Goal: Task Accomplishment & Management: Complete application form

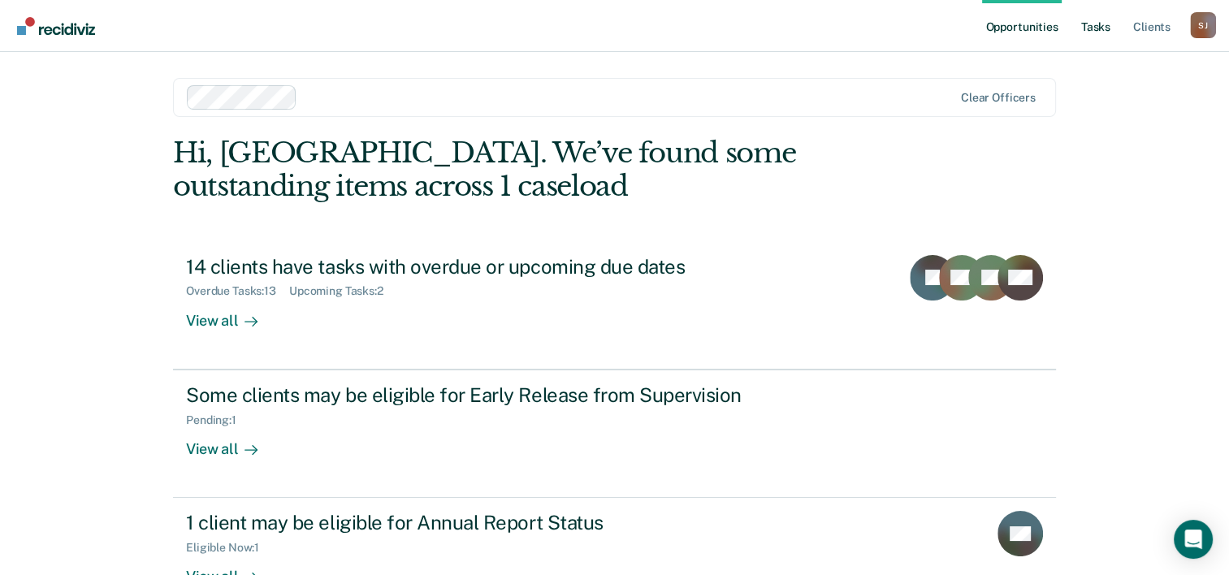
click at [1096, 26] on link "Tasks" at bounding box center [1096, 26] width 36 height 52
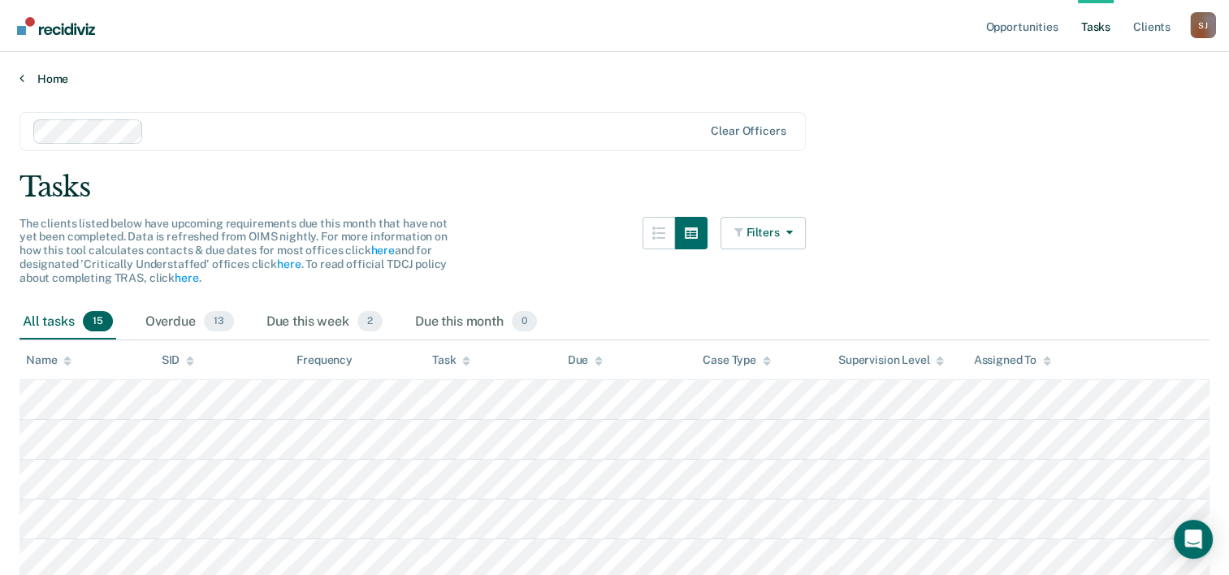
click at [58, 81] on link "Home" at bounding box center [614, 78] width 1190 height 15
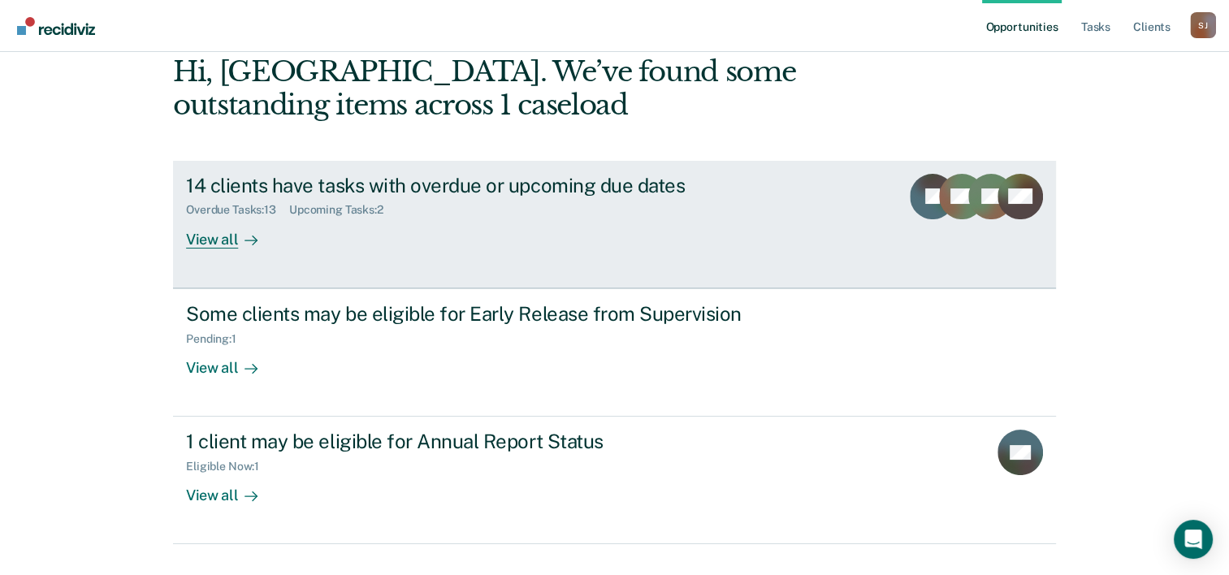
scroll to position [115, 0]
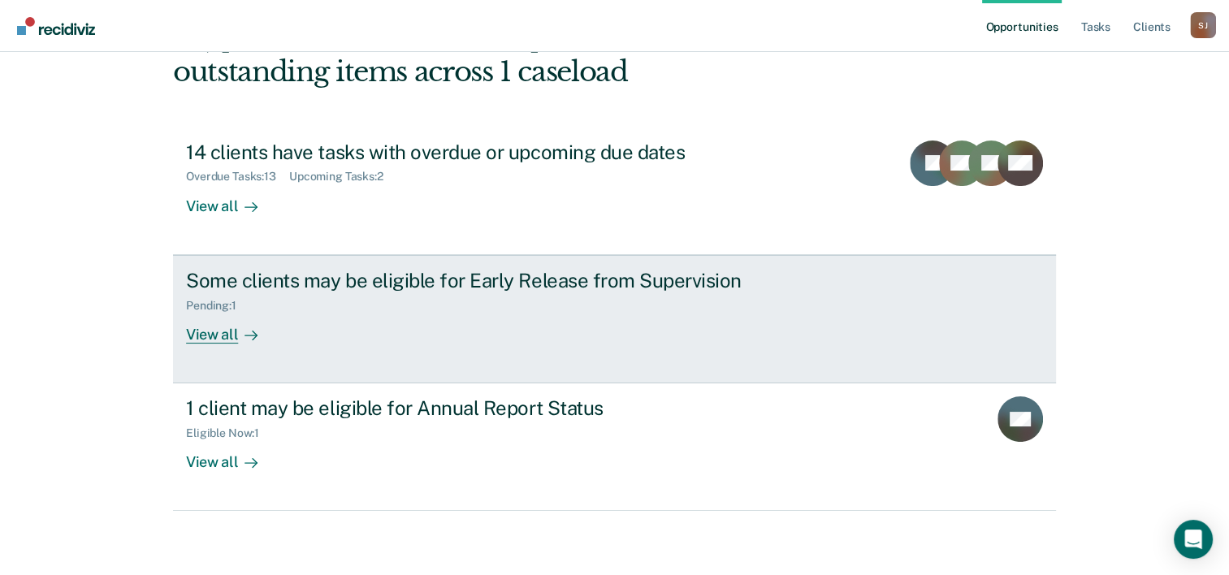
click at [238, 336] on div at bounding box center [247, 334] width 19 height 19
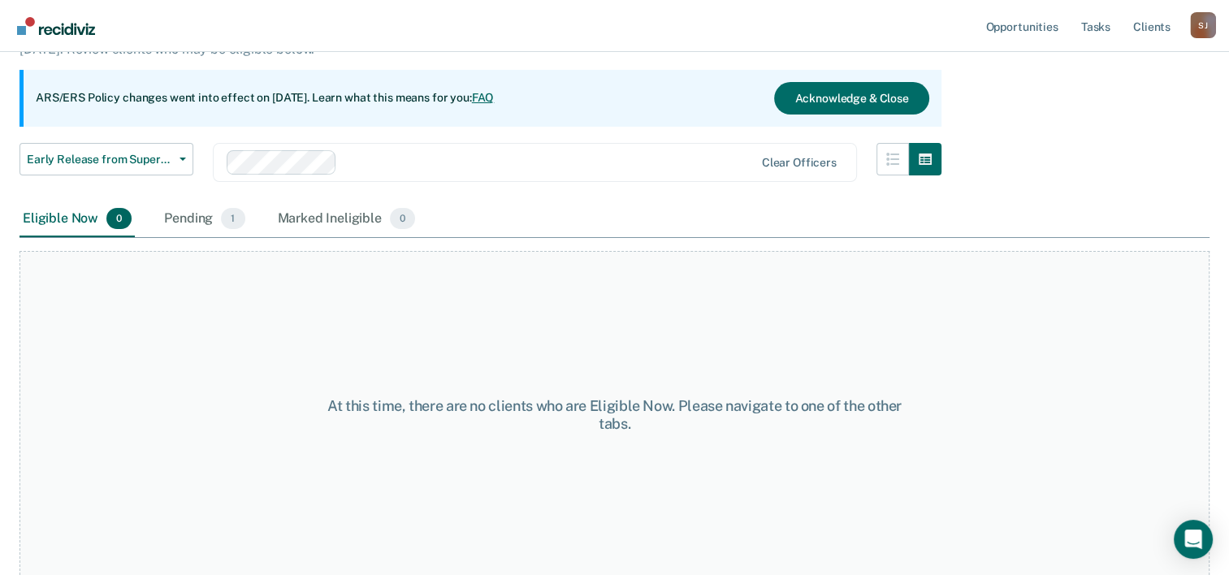
scroll to position [135, 0]
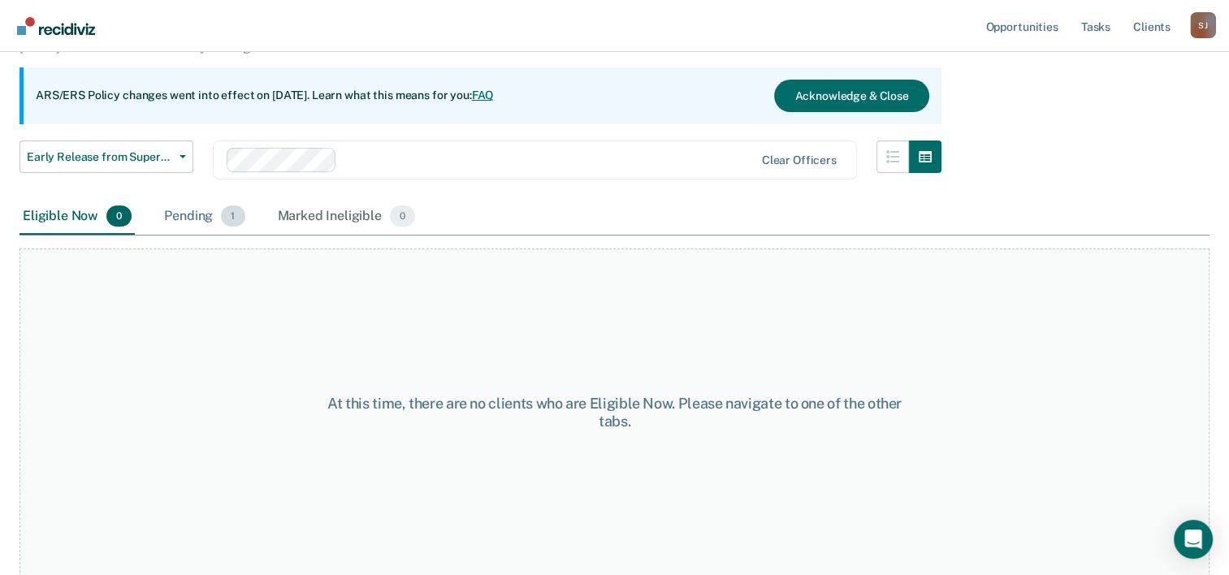
click at [191, 214] on div "Pending 1" at bounding box center [204, 217] width 87 height 36
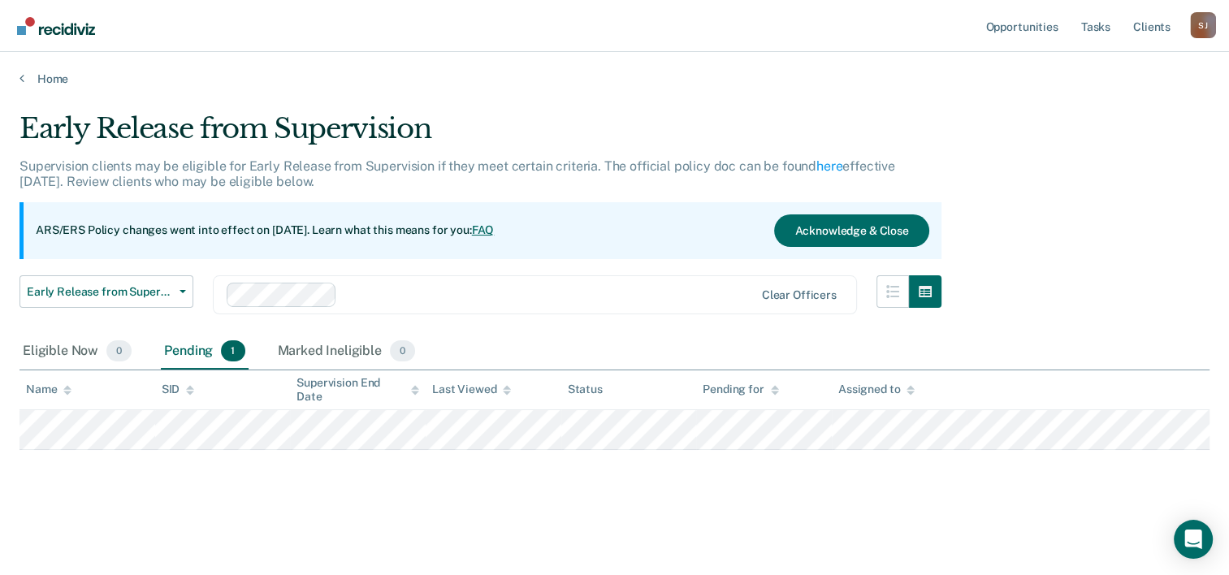
scroll to position [0, 0]
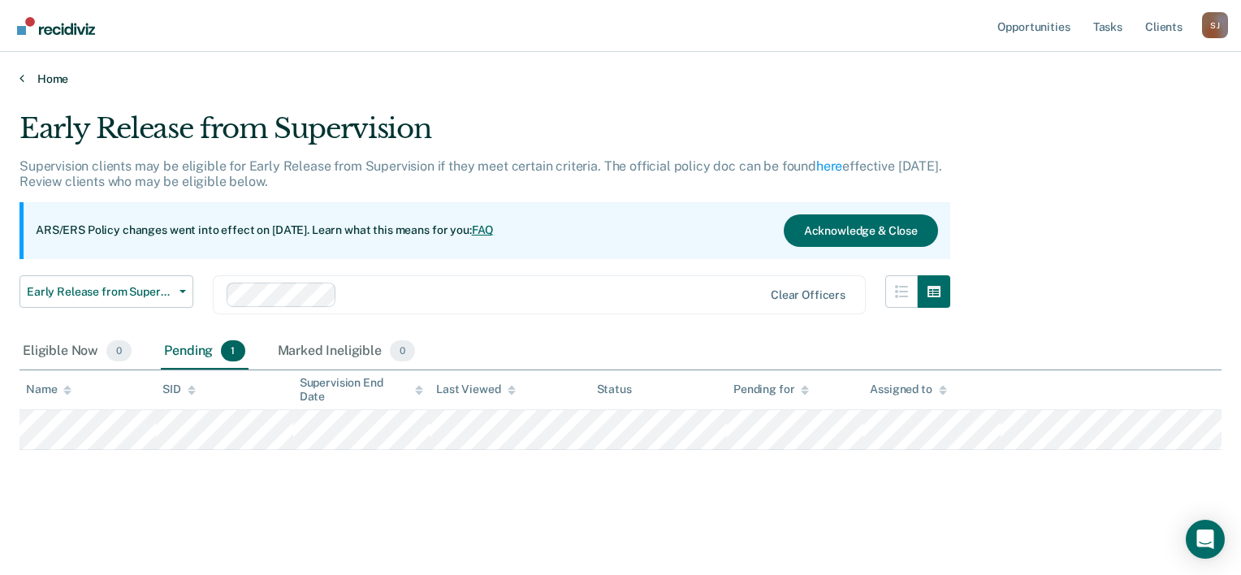
click at [62, 76] on link "Home" at bounding box center [620, 78] width 1202 height 15
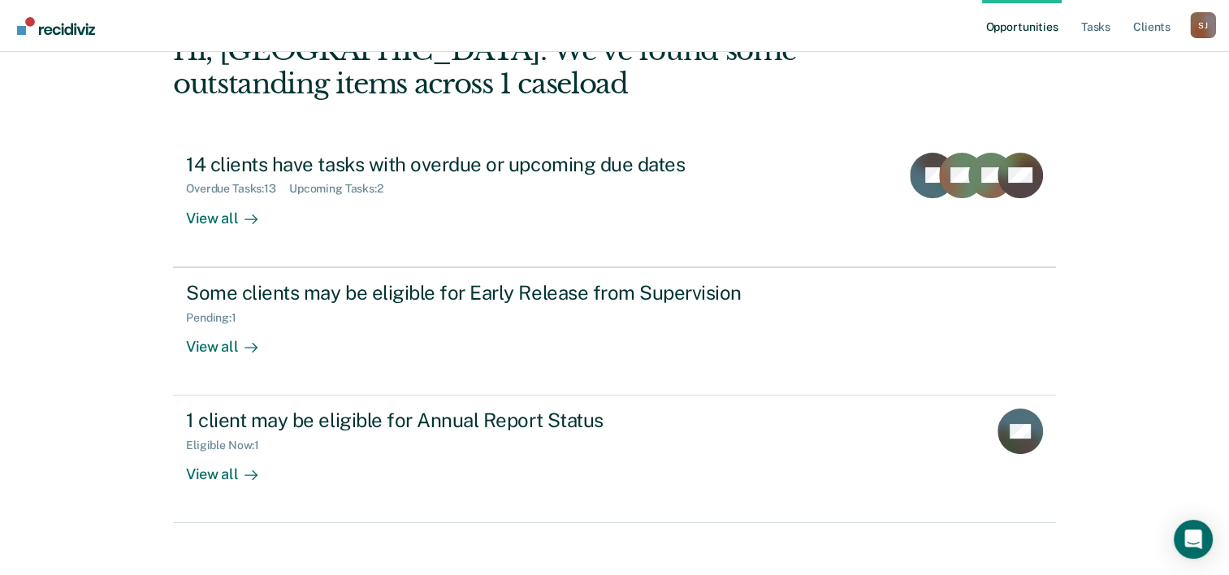
scroll to position [115, 0]
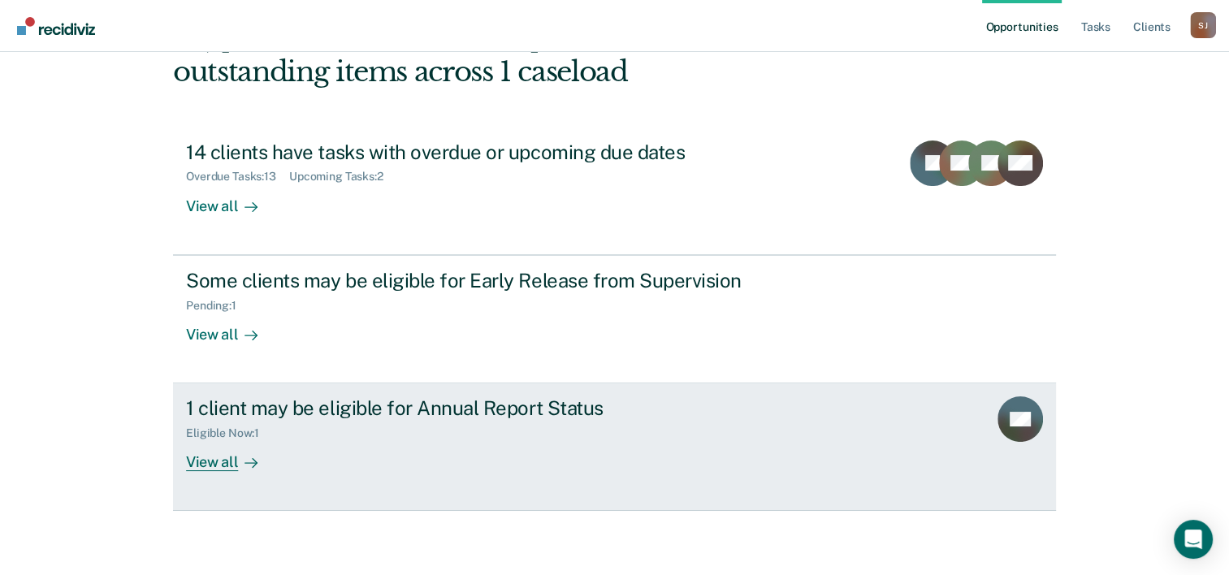
click at [232, 427] on div "Eligible Now : 1" at bounding box center [229, 433] width 86 height 14
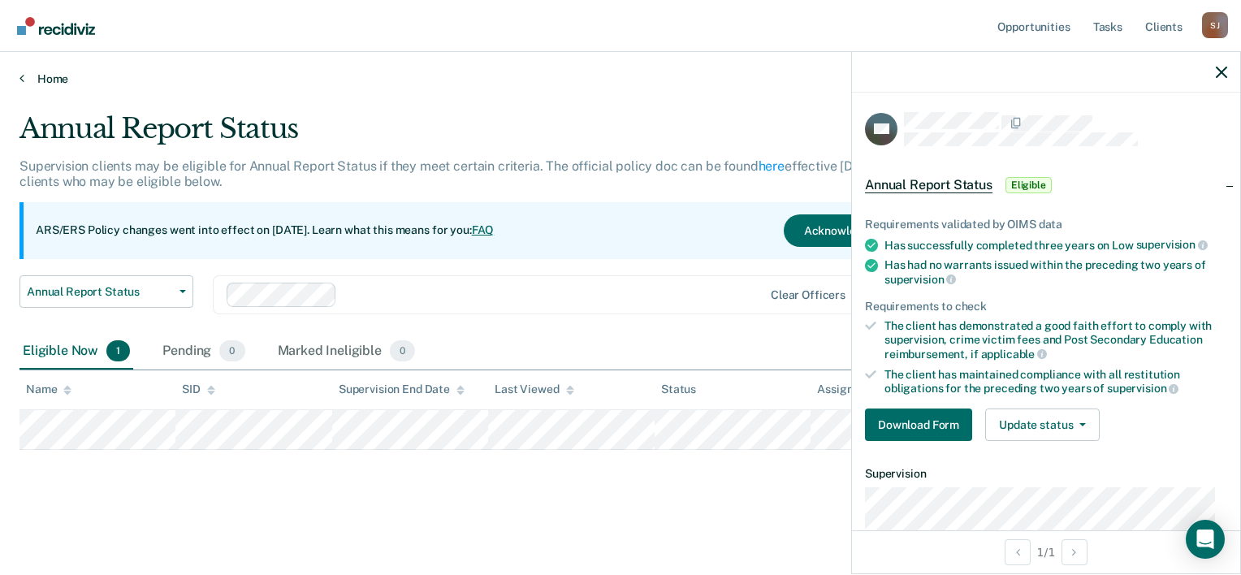
click at [55, 76] on link "Home" at bounding box center [620, 78] width 1202 height 15
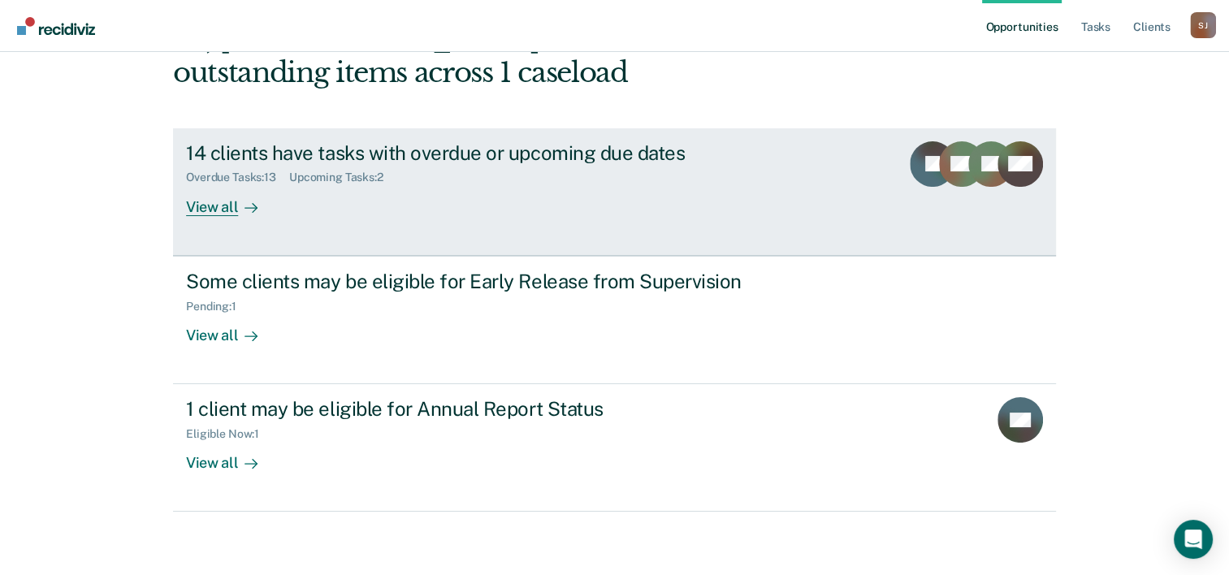
scroll to position [115, 0]
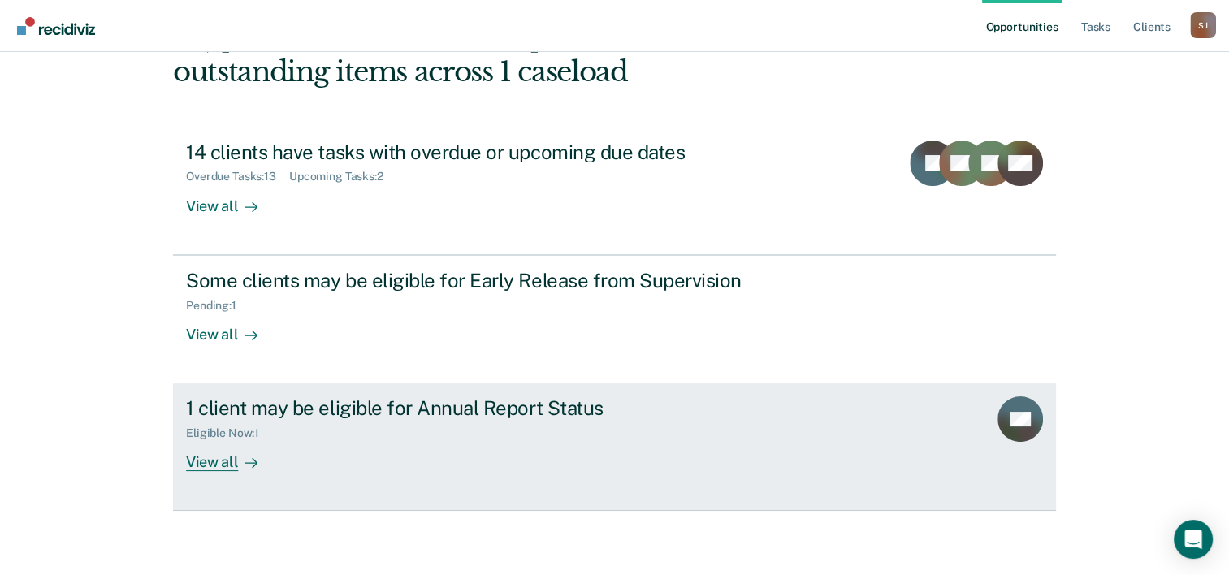
click at [305, 405] on div "1 client may be eligible for Annual Report Status" at bounding box center [471, 408] width 570 height 24
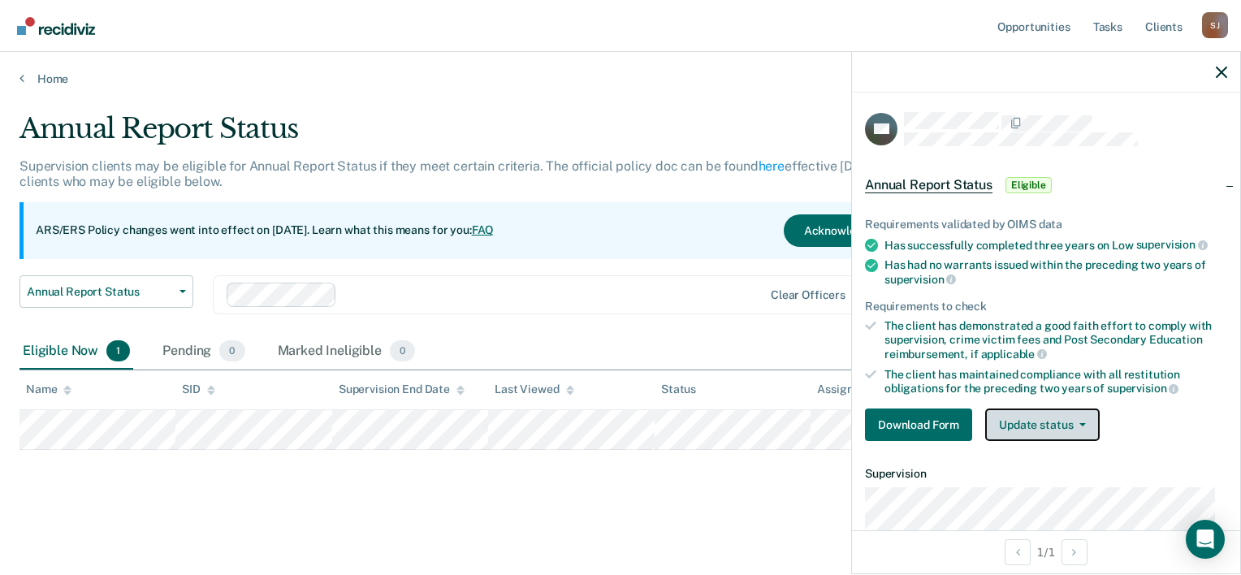
click at [1071, 416] on button "Update status" at bounding box center [1042, 425] width 115 height 32
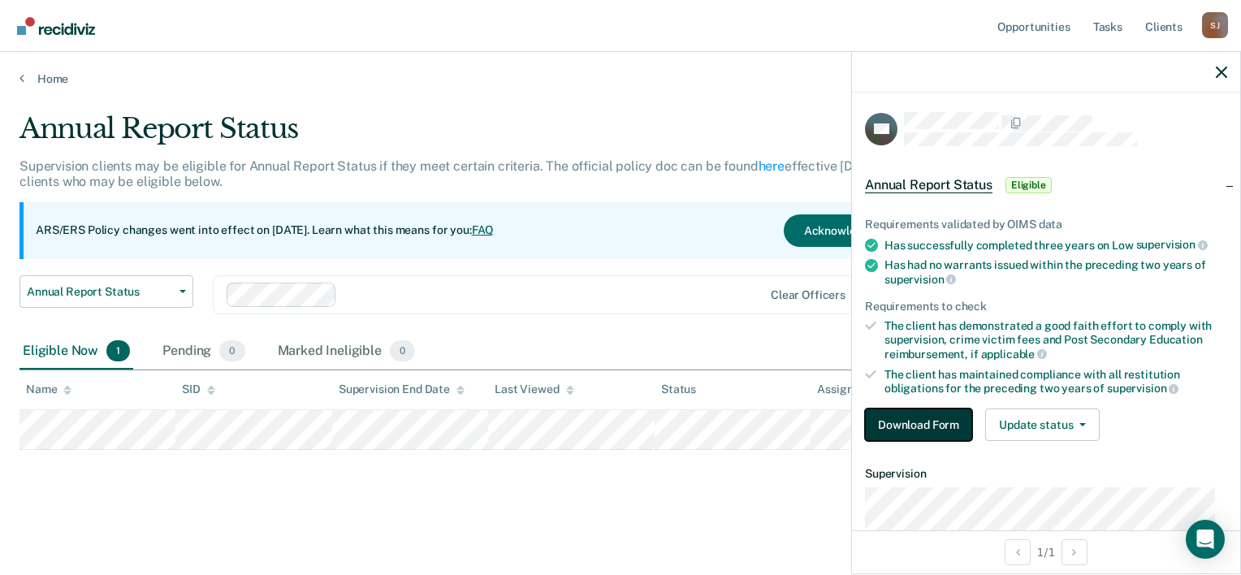
click at [933, 413] on button "Download Form" at bounding box center [918, 425] width 107 height 32
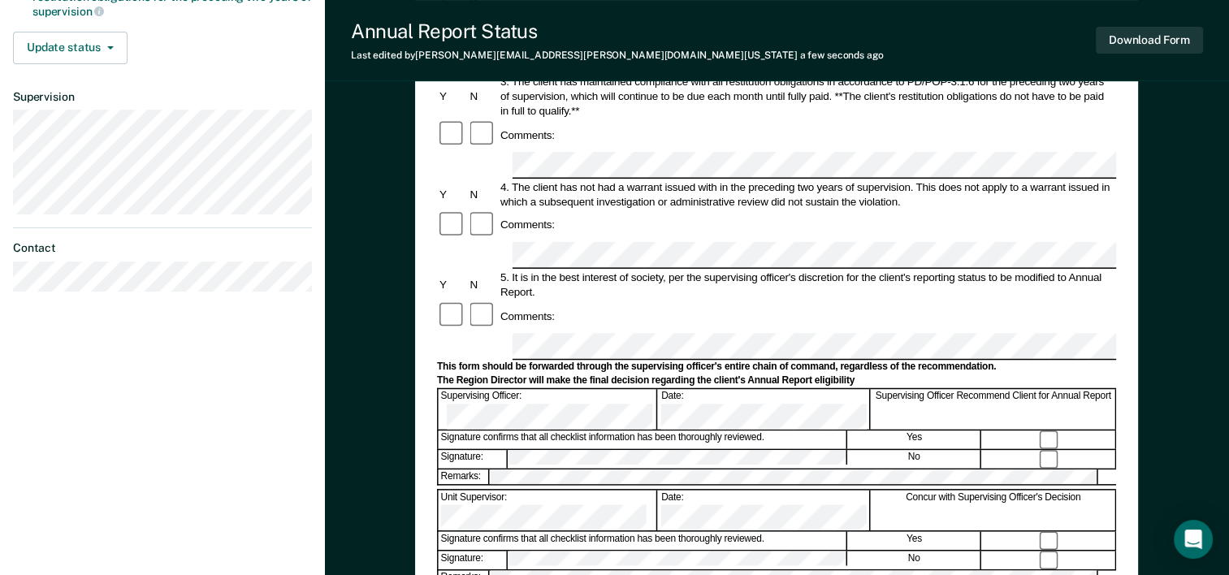
scroll to position [406, 0]
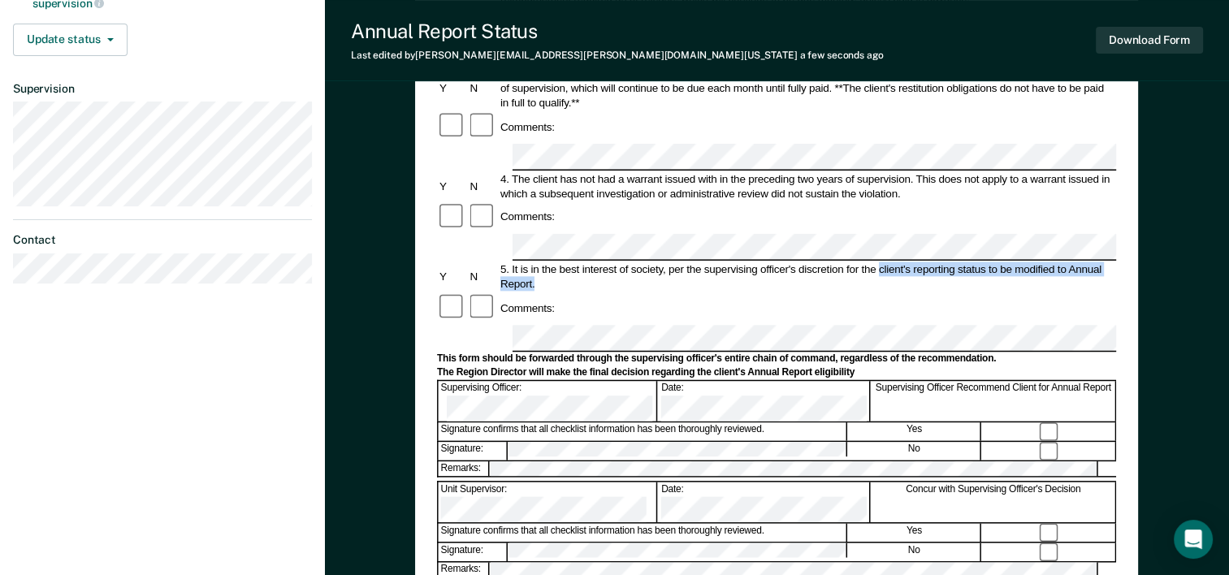
drag, startPoint x: 878, startPoint y: 141, endPoint x: 1085, endPoint y: 156, distance: 207.7
click at [1085, 262] on div "5. It is in the best interest of society, per the supervising officer's discret…" at bounding box center [807, 276] width 618 height 29
drag, startPoint x: 1085, startPoint y: 156, endPoint x: 1055, endPoint y: 140, distance: 34.2
copy div "client's reporting status to be modified to Annual Report."
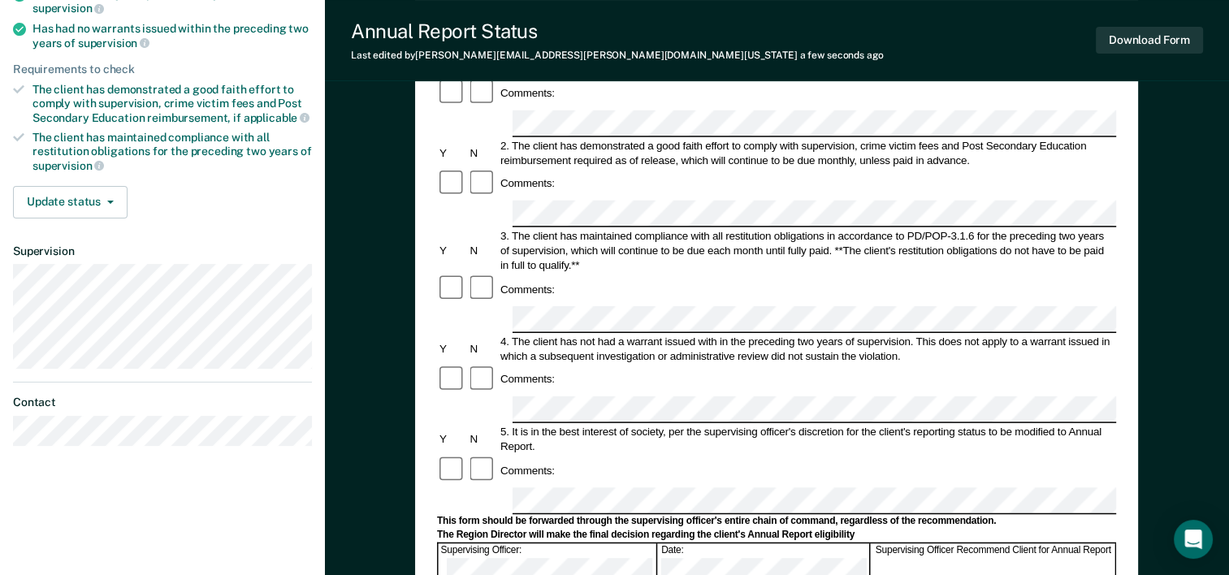
scroll to position [325, 0]
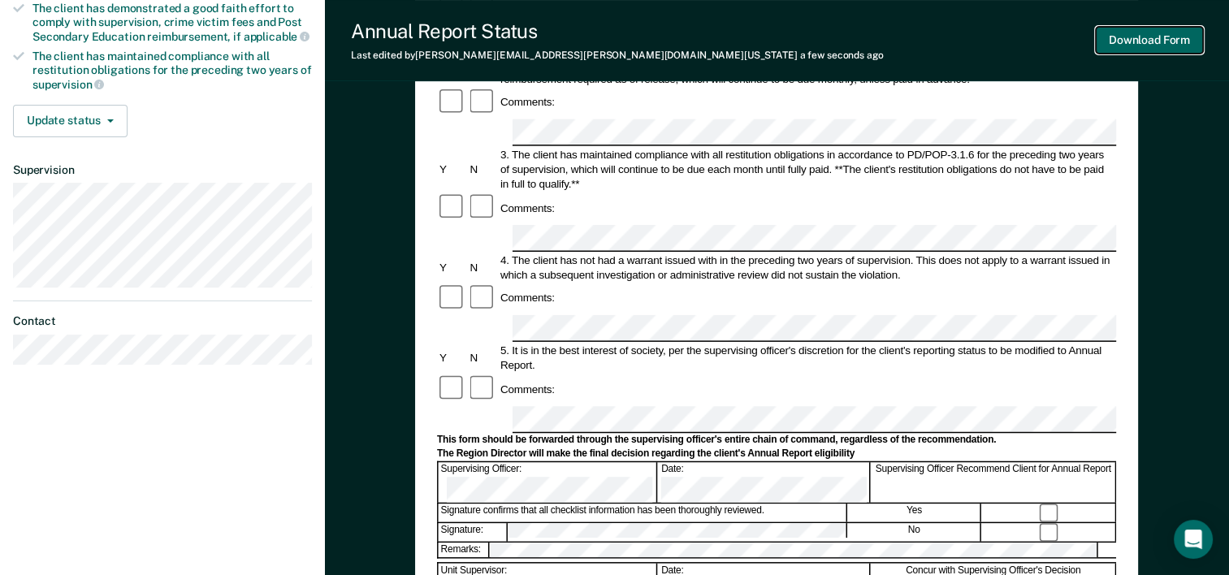
click at [1158, 39] on button "Download Form" at bounding box center [1149, 40] width 107 height 27
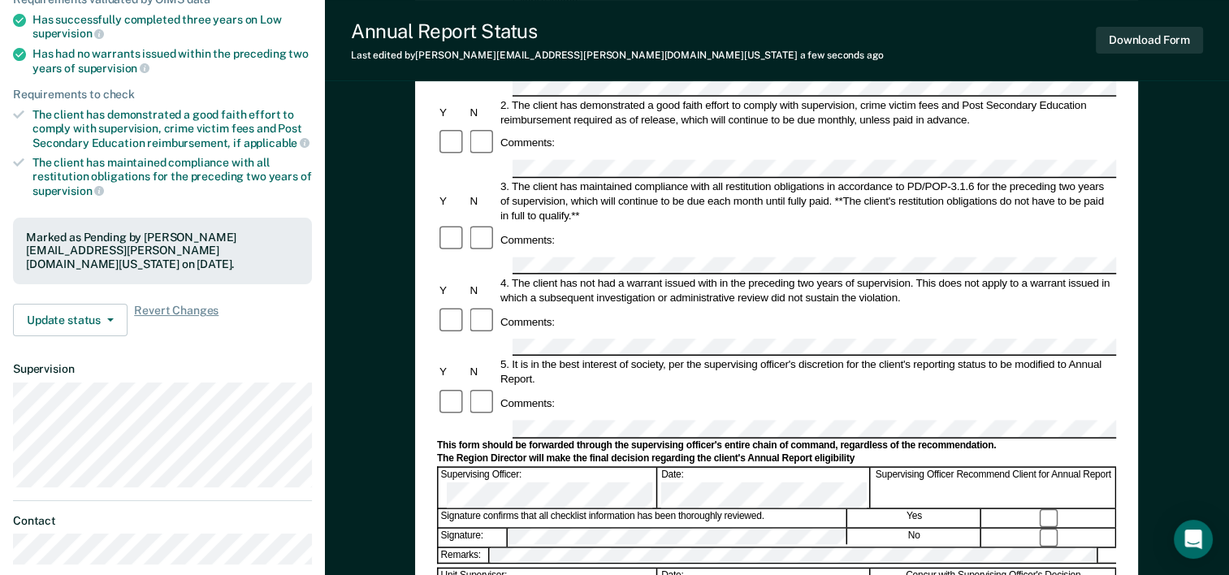
scroll to position [244, 0]
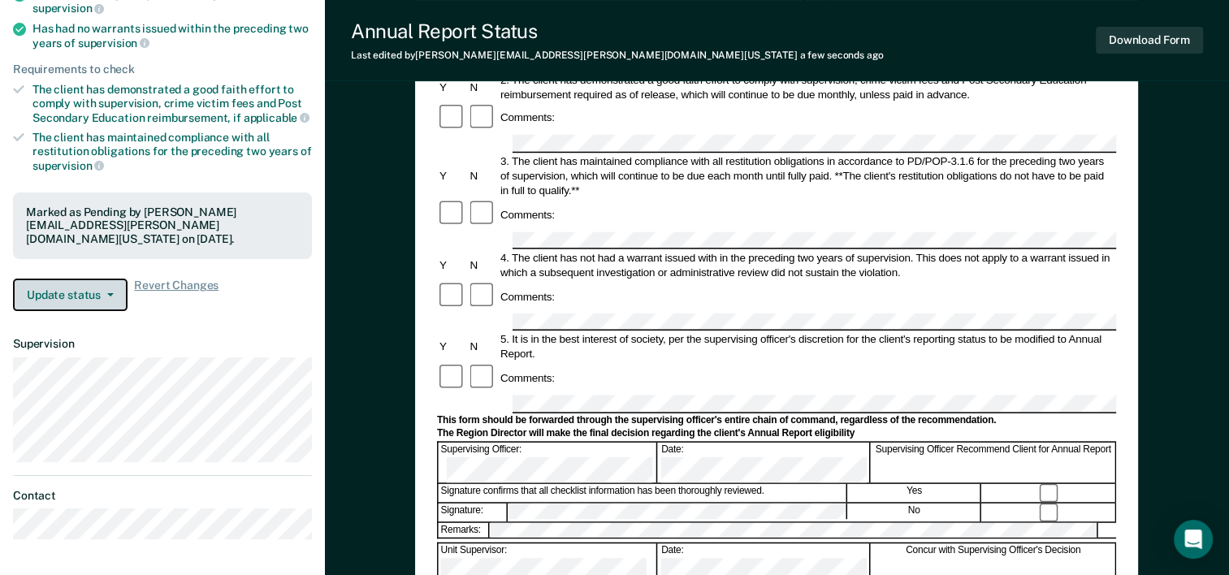
click at [88, 279] on button "Update status" at bounding box center [70, 295] width 115 height 32
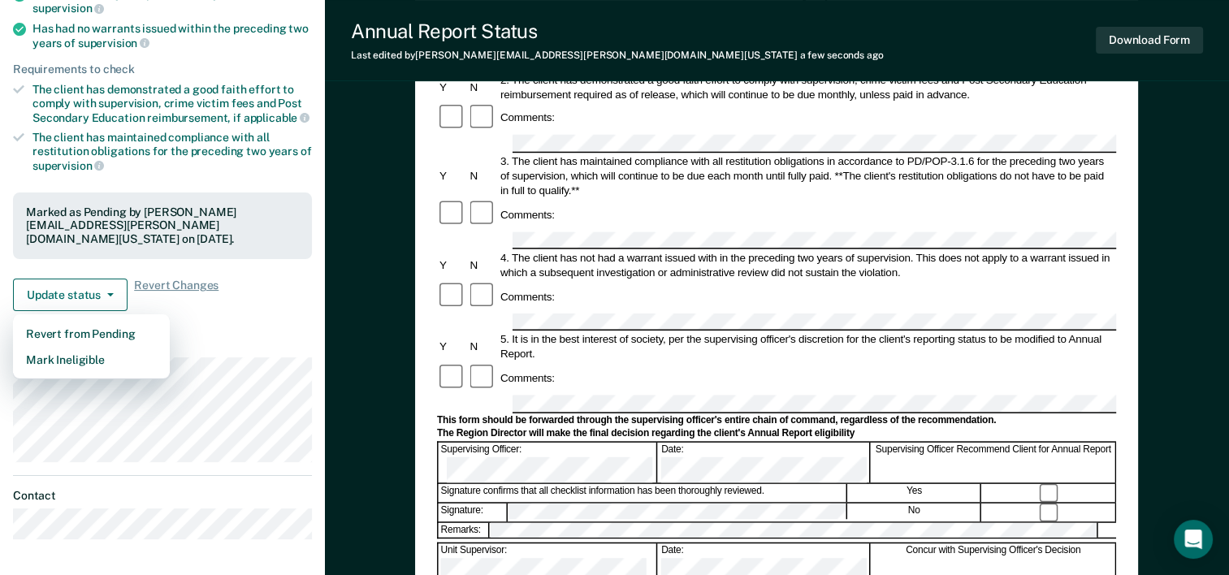
click at [258, 279] on div "Update status Revert from Pending Mark Ineligible Revert Changes" at bounding box center [162, 295] width 299 height 32
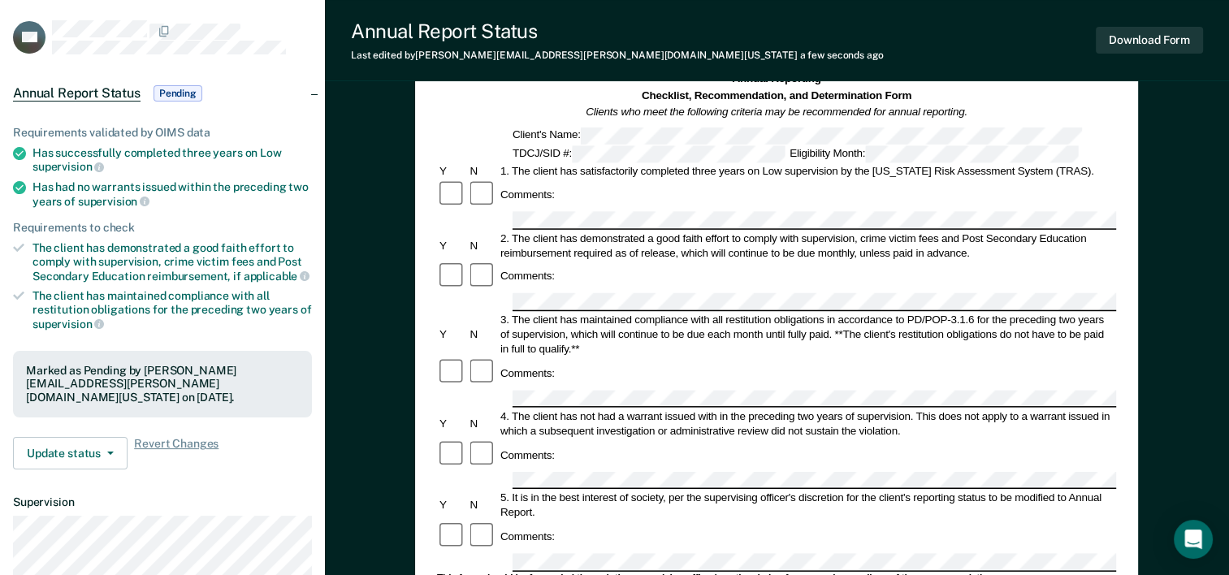
scroll to position [0, 0]
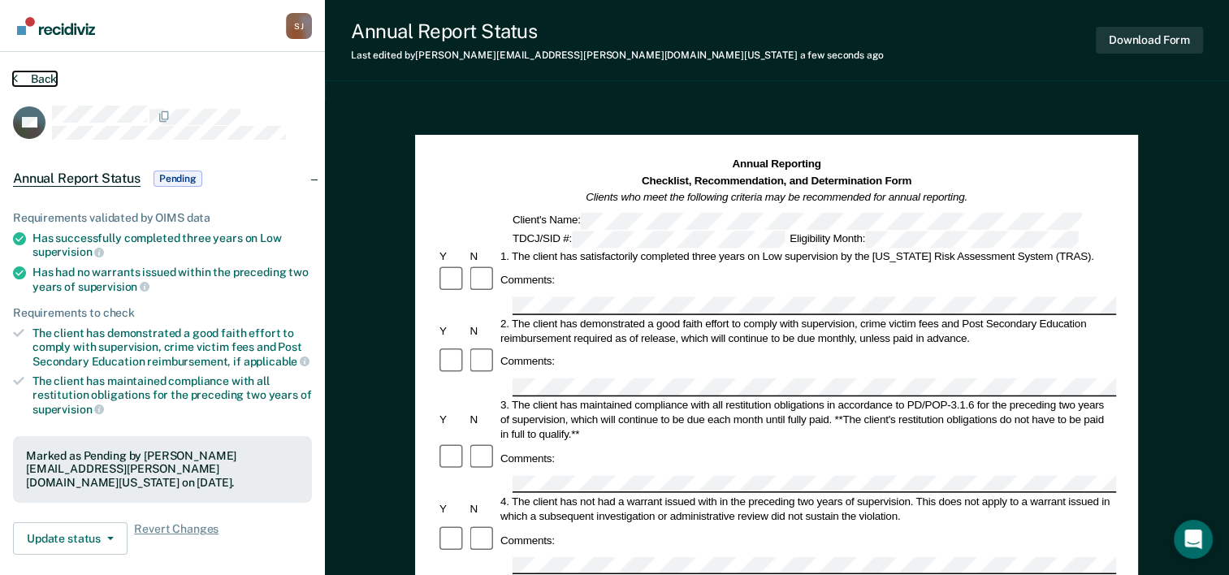
click at [45, 80] on button "Back" at bounding box center [35, 78] width 44 height 15
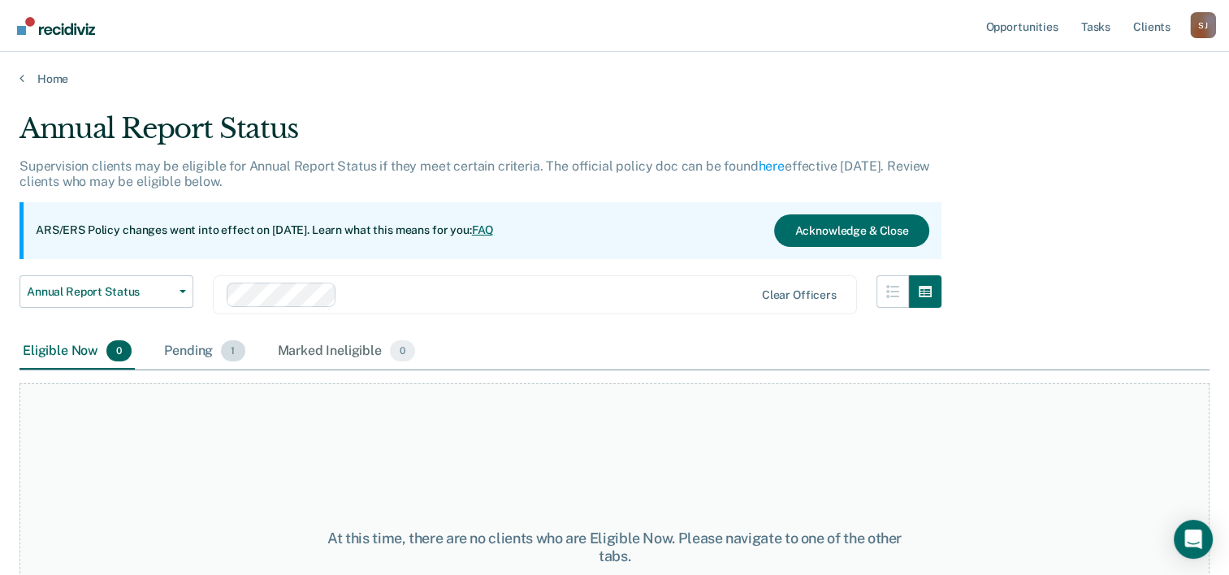
click at [235, 355] on span "1" at bounding box center [233, 350] width 24 height 21
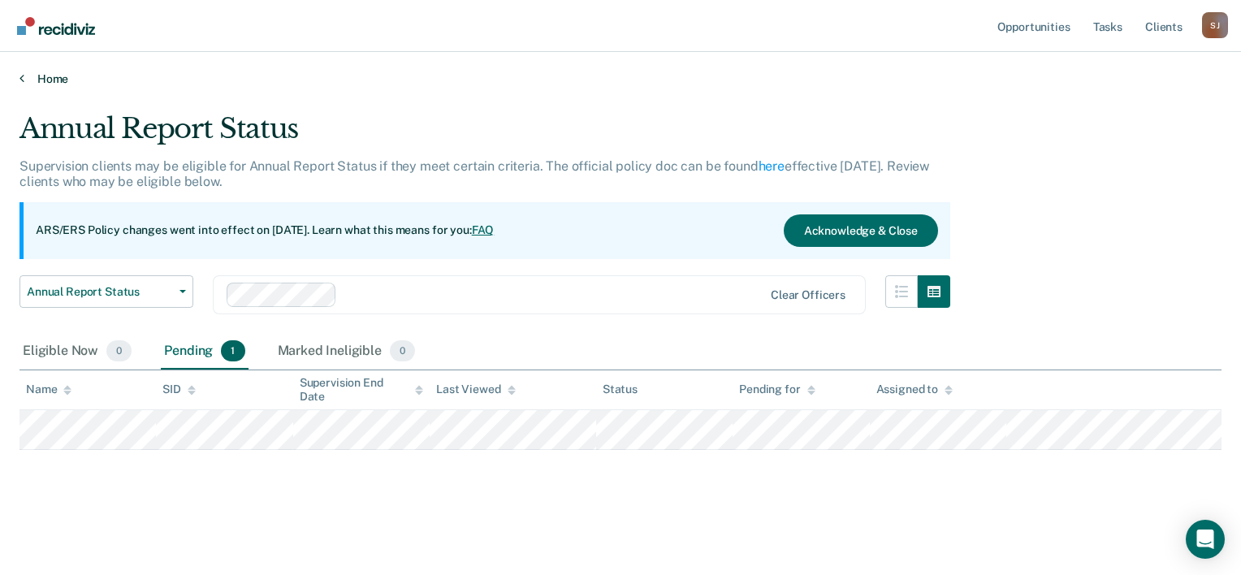
click at [45, 79] on link "Home" at bounding box center [620, 78] width 1202 height 15
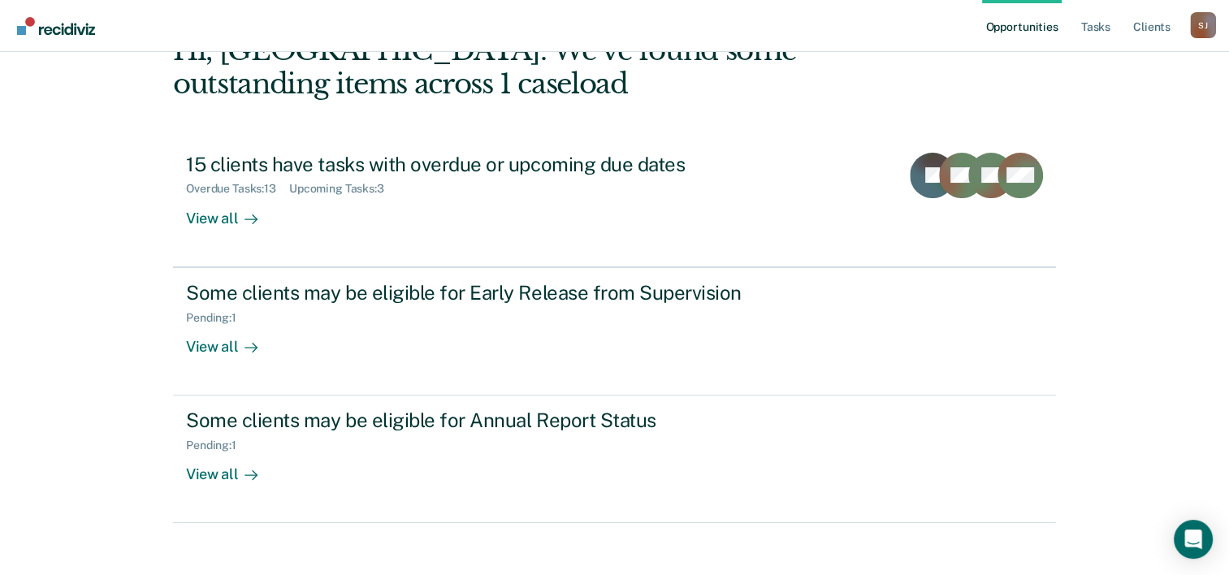
scroll to position [115, 0]
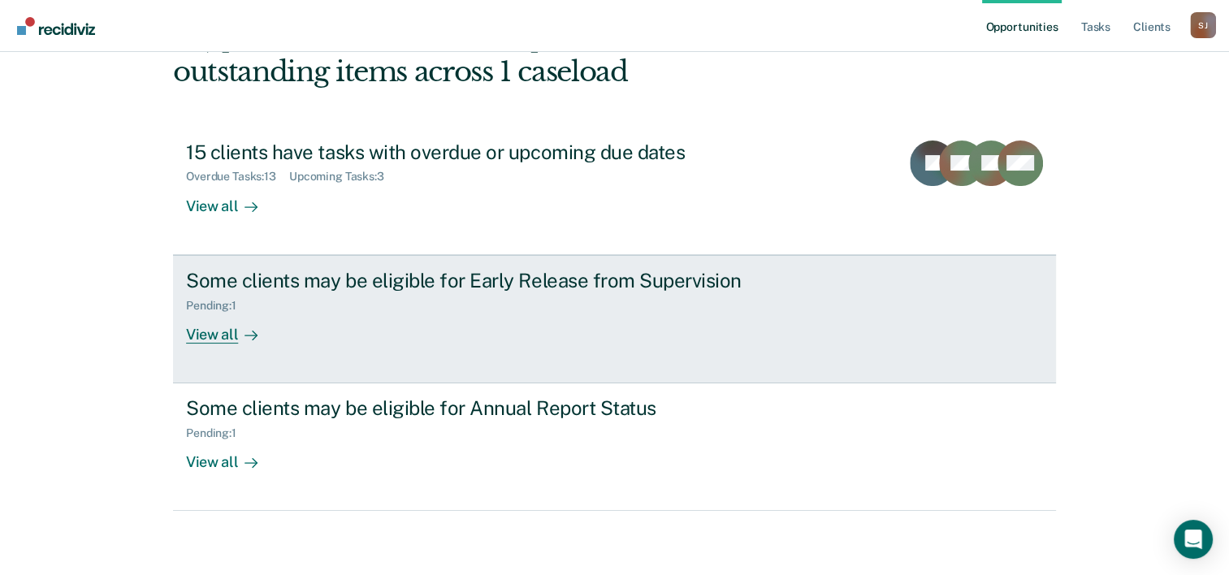
click at [571, 284] on div "Some clients may be eligible for Early Release from Supervision" at bounding box center [471, 281] width 570 height 24
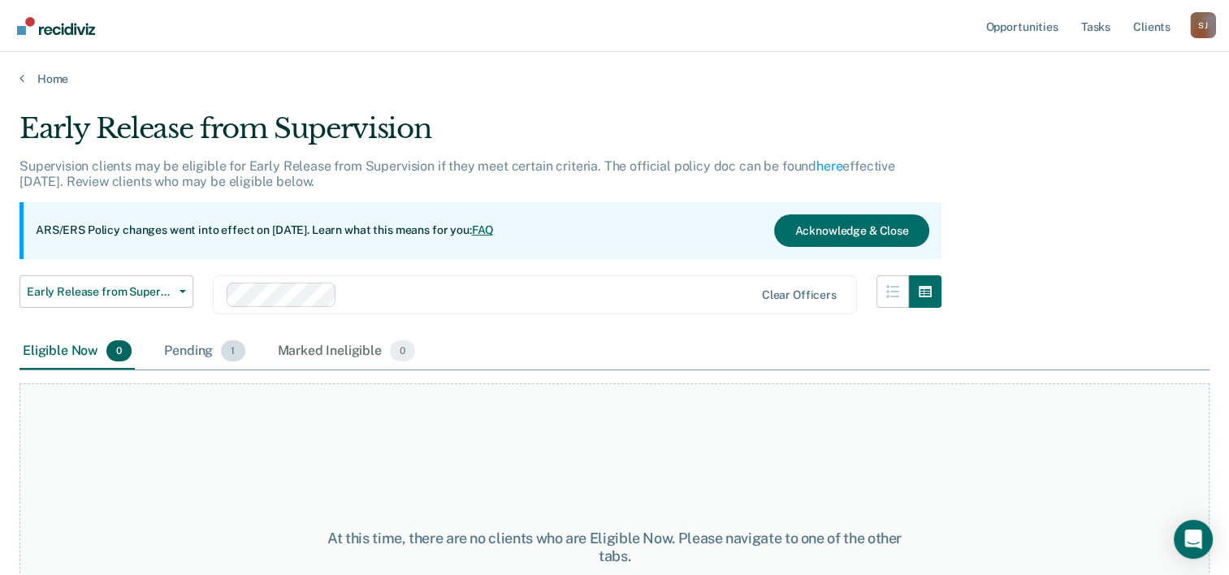
click at [224, 357] on span "1" at bounding box center [233, 350] width 24 height 21
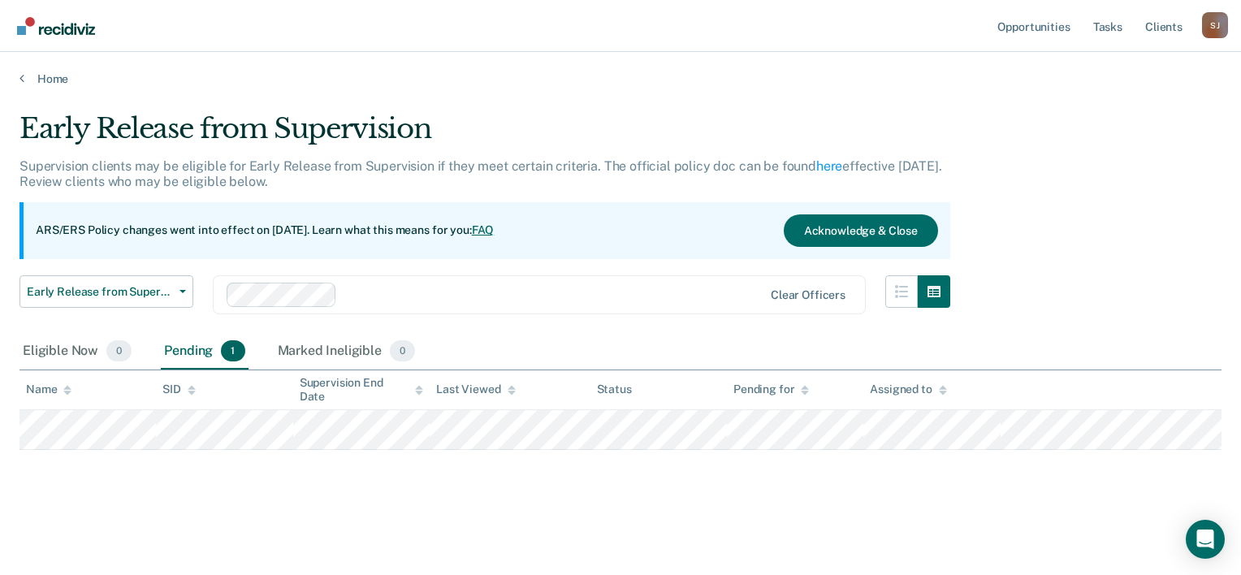
click at [58, 71] on div "Home" at bounding box center [620, 69] width 1241 height 34
click at [56, 78] on link "Home" at bounding box center [620, 78] width 1202 height 15
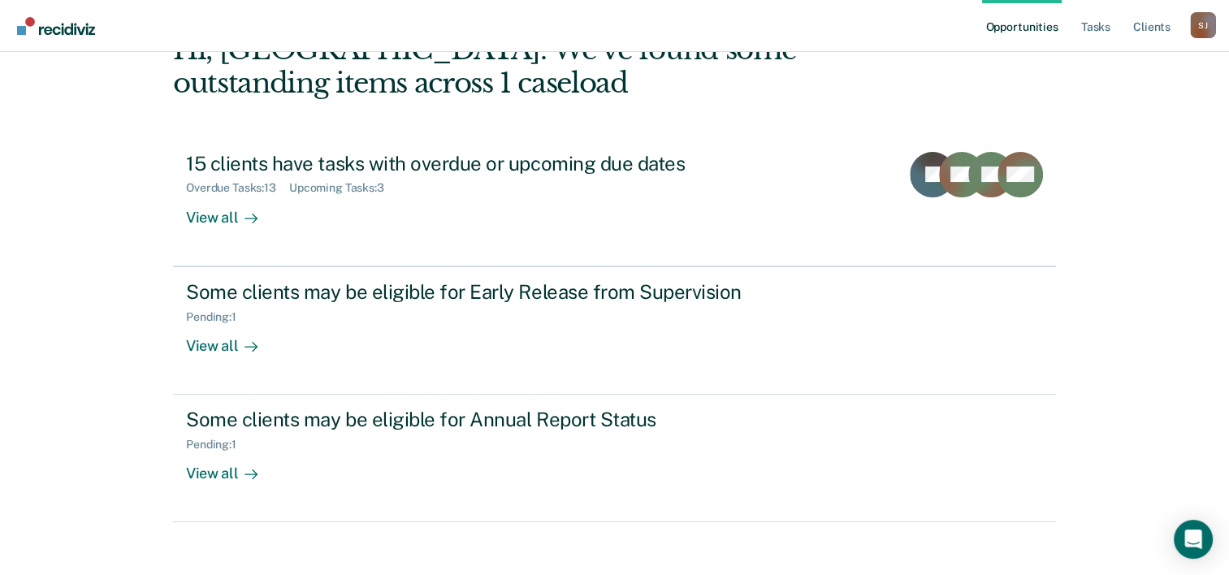
scroll to position [115, 0]
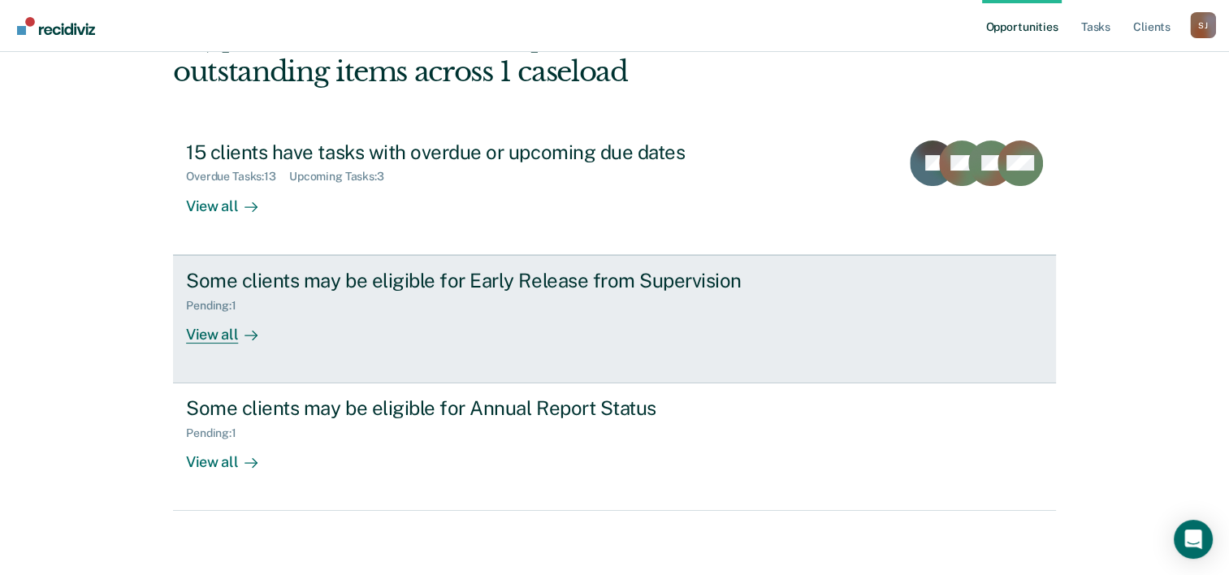
click at [573, 304] on div "Pending : 1" at bounding box center [471, 302] width 570 height 20
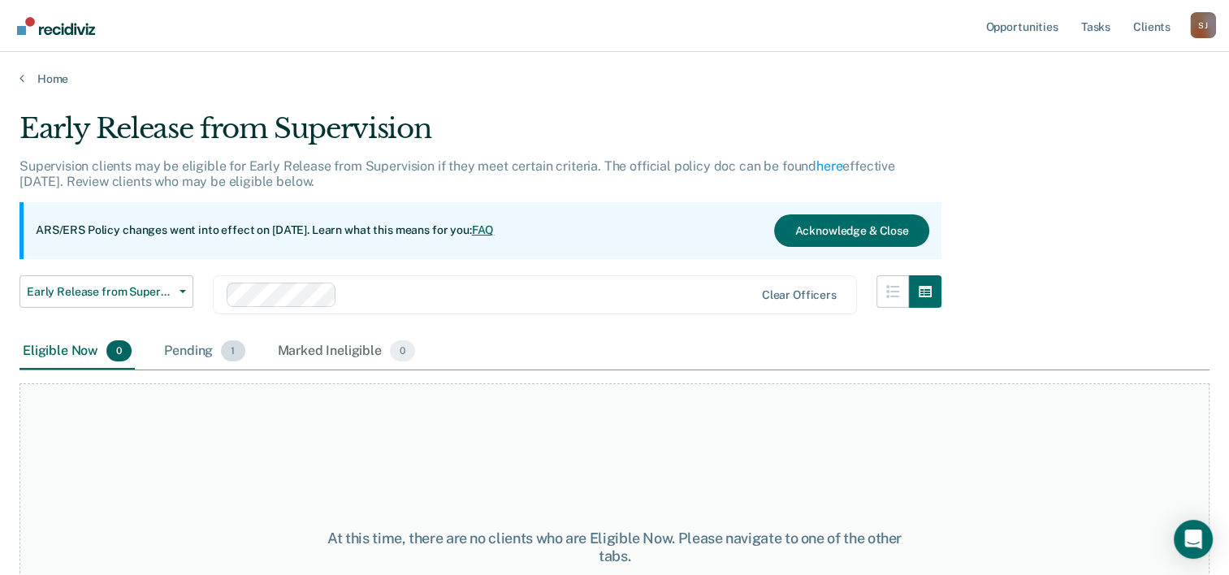
click at [181, 346] on div "Pending 1" at bounding box center [204, 352] width 87 height 36
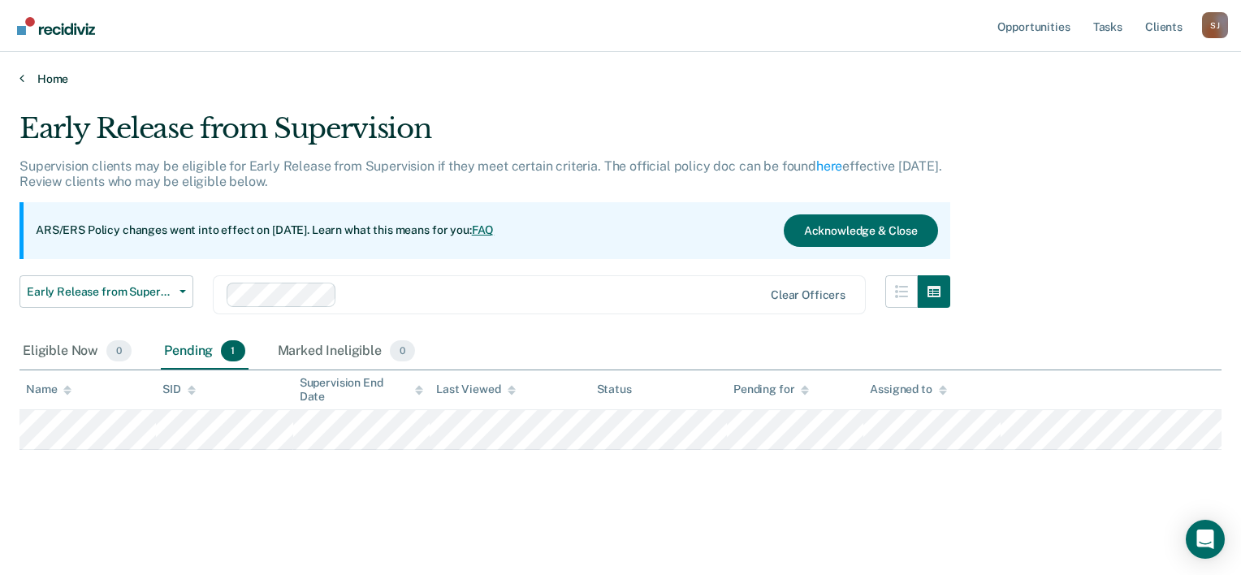
click at [55, 78] on link "Home" at bounding box center [620, 78] width 1202 height 15
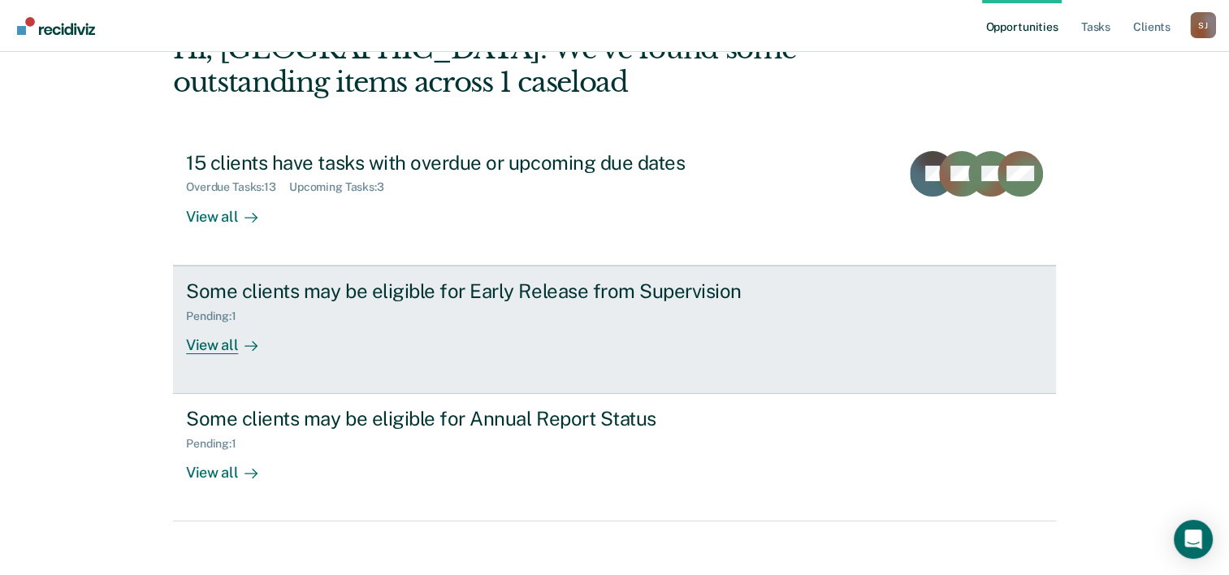
scroll to position [115, 0]
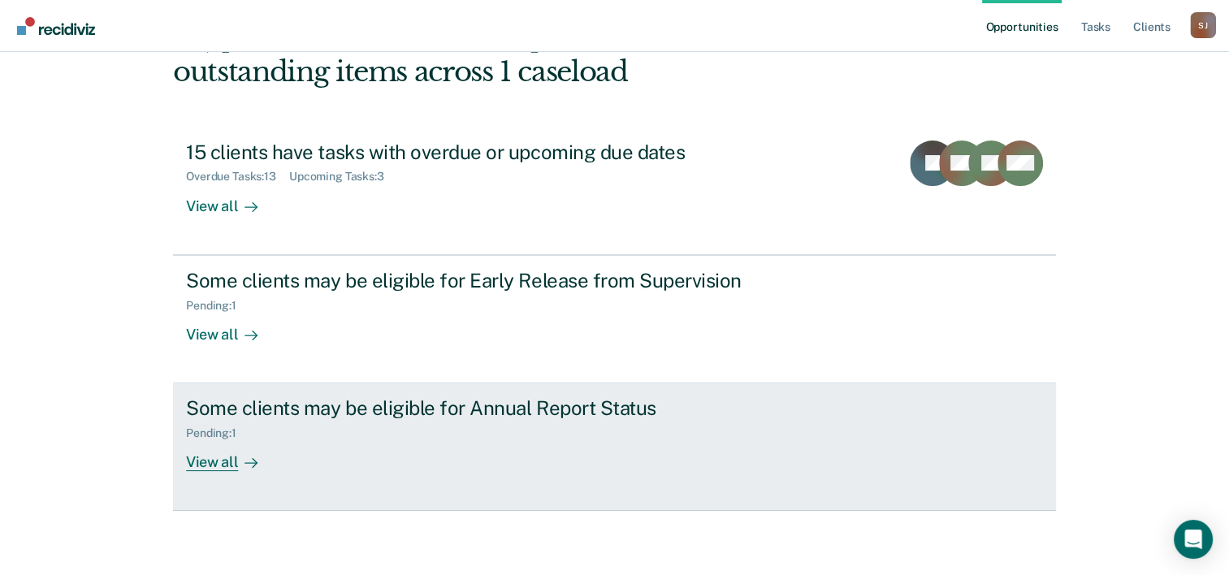
click at [224, 465] on div "View all" at bounding box center [231, 456] width 91 height 32
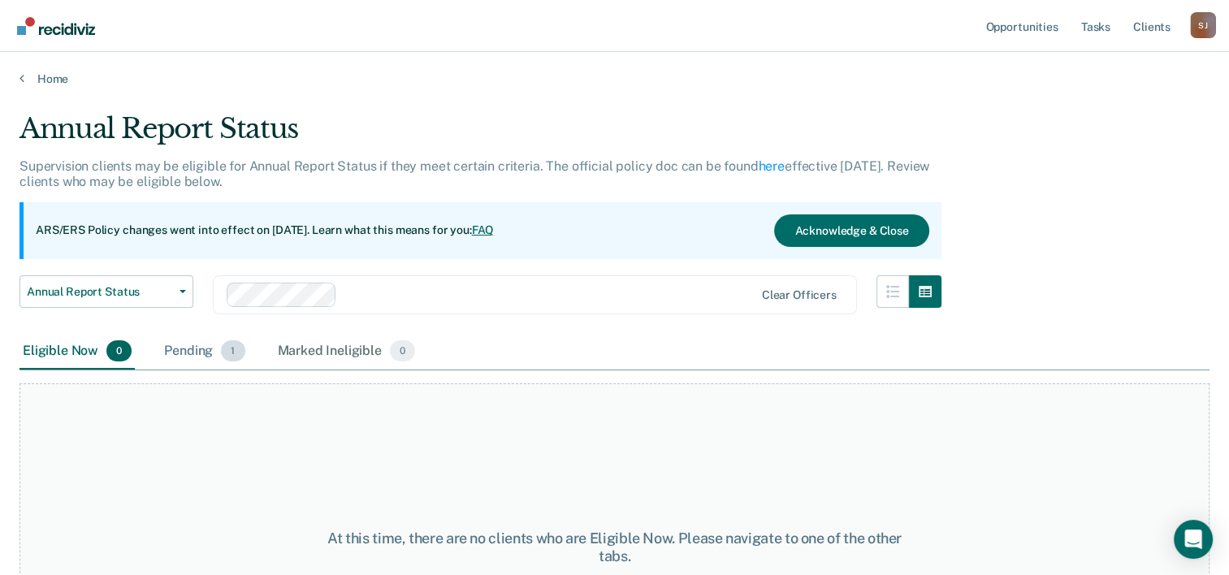
click at [214, 349] on div "Pending 1" at bounding box center [204, 352] width 87 height 36
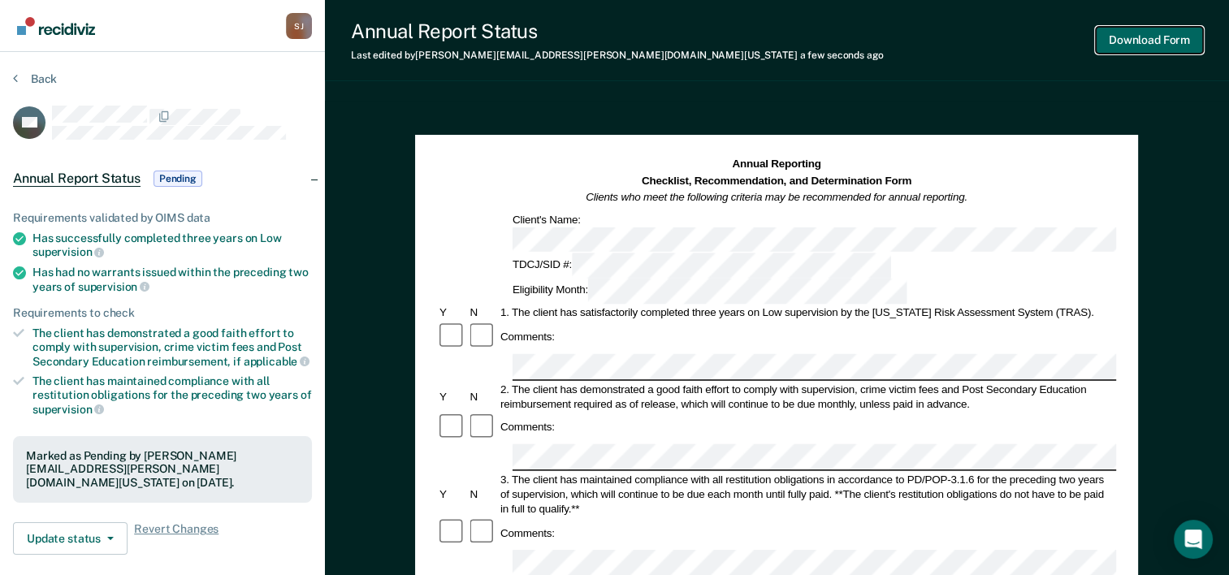
click at [1144, 33] on button "Download Form" at bounding box center [1149, 40] width 107 height 27
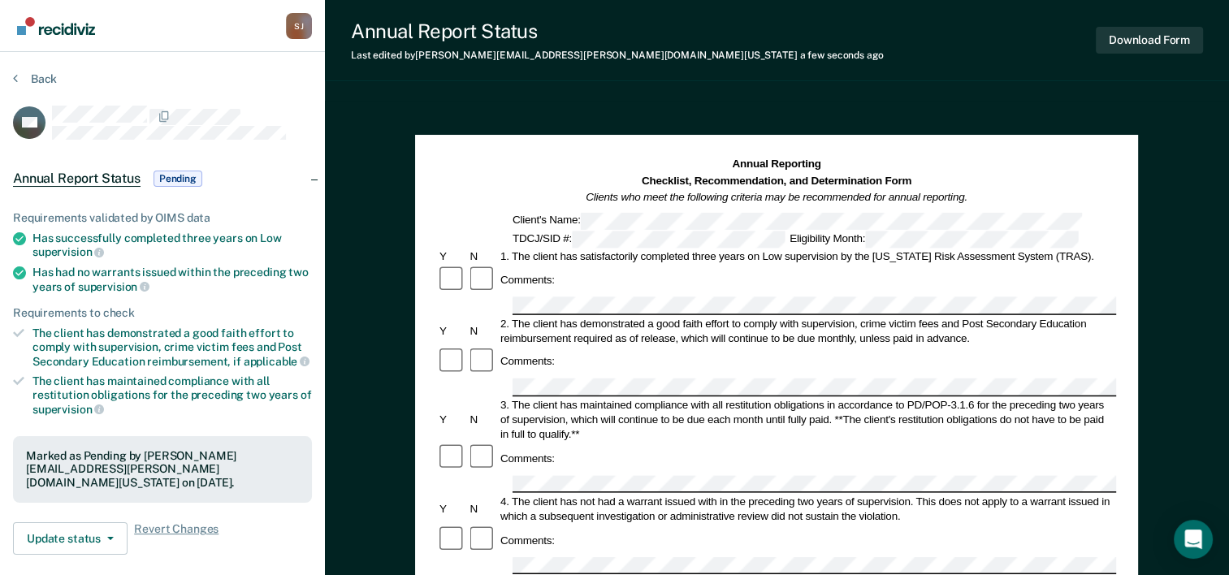
click at [42, 69] on section "Back SG Annual Report Status Pending Requirements validated by OIMS data Has su…" at bounding box center [162, 434] width 325 height 764
click at [41, 76] on button "Back" at bounding box center [35, 78] width 44 height 15
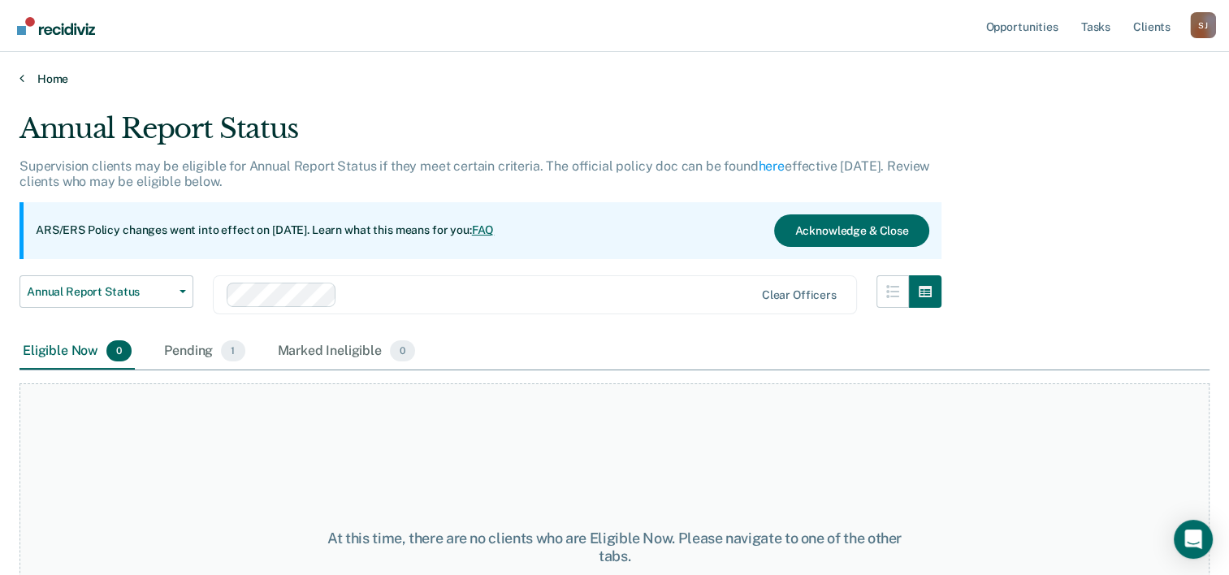
click at [50, 82] on link "Home" at bounding box center [614, 78] width 1190 height 15
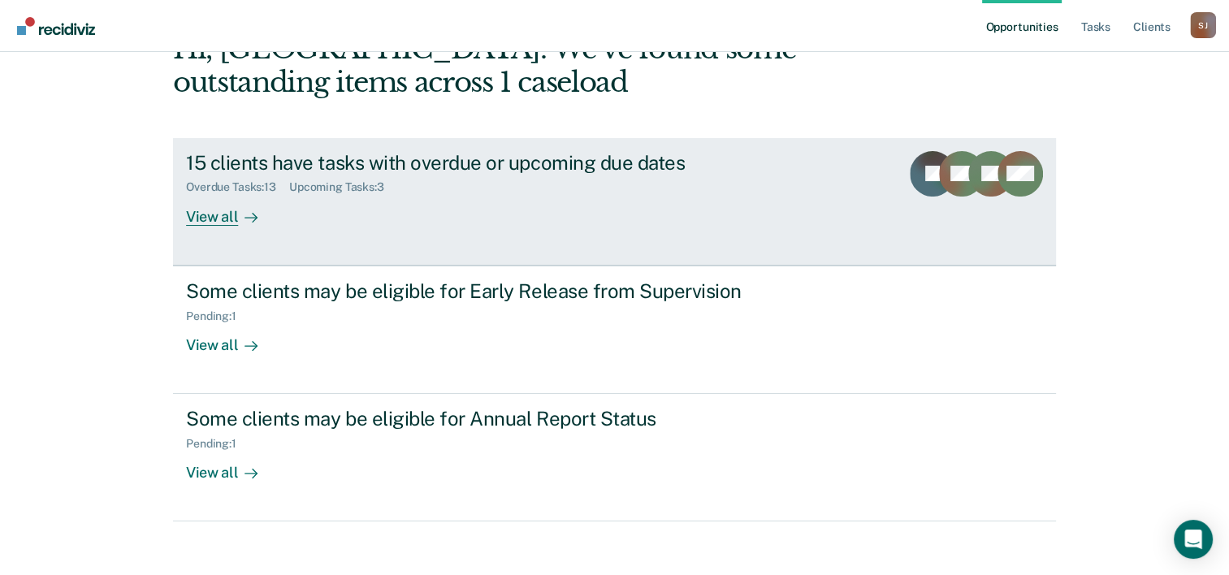
scroll to position [115, 0]
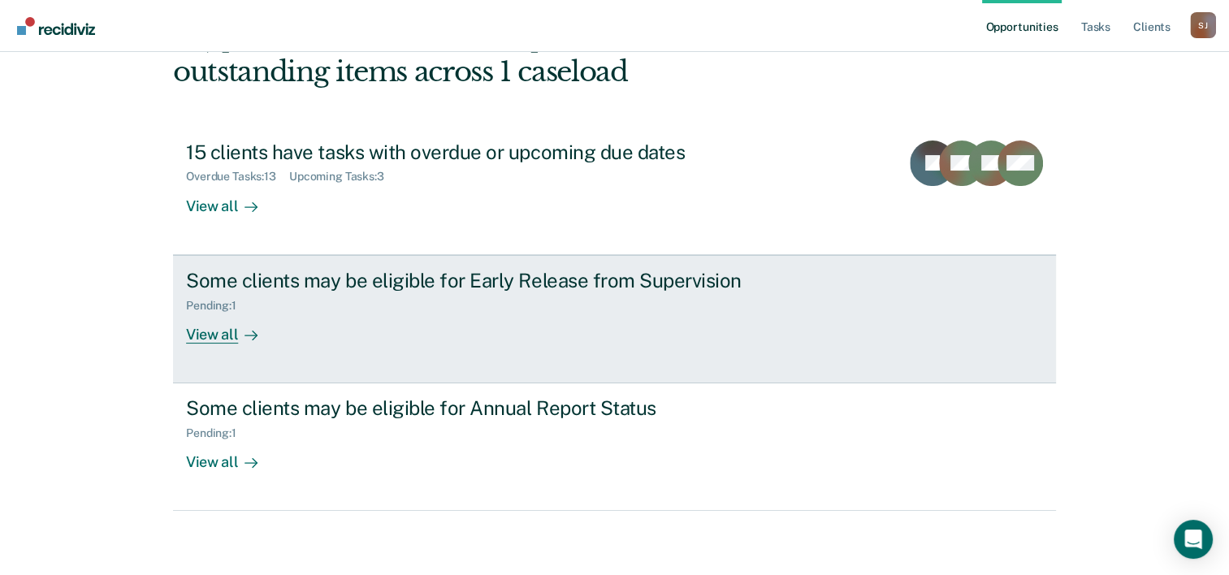
click at [277, 285] on div "Some clients may be eligible for Early Release from Supervision" at bounding box center [471, 281] width 570 height 24
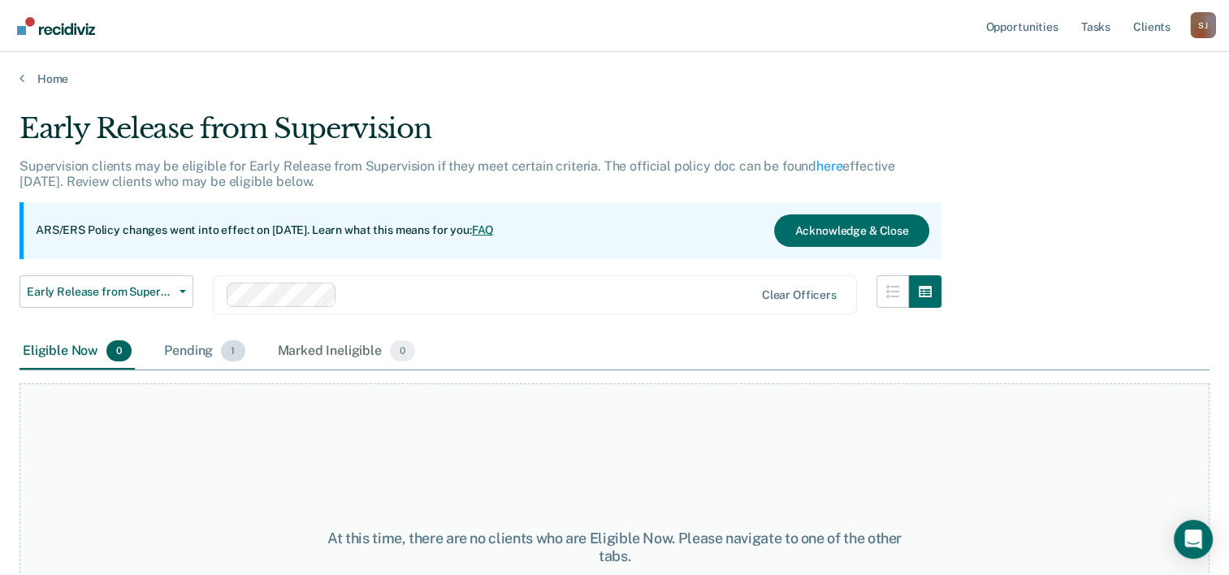
click at [193, 354] on div "Pending 1" at bounding box center [204, 352] width 87 height 36
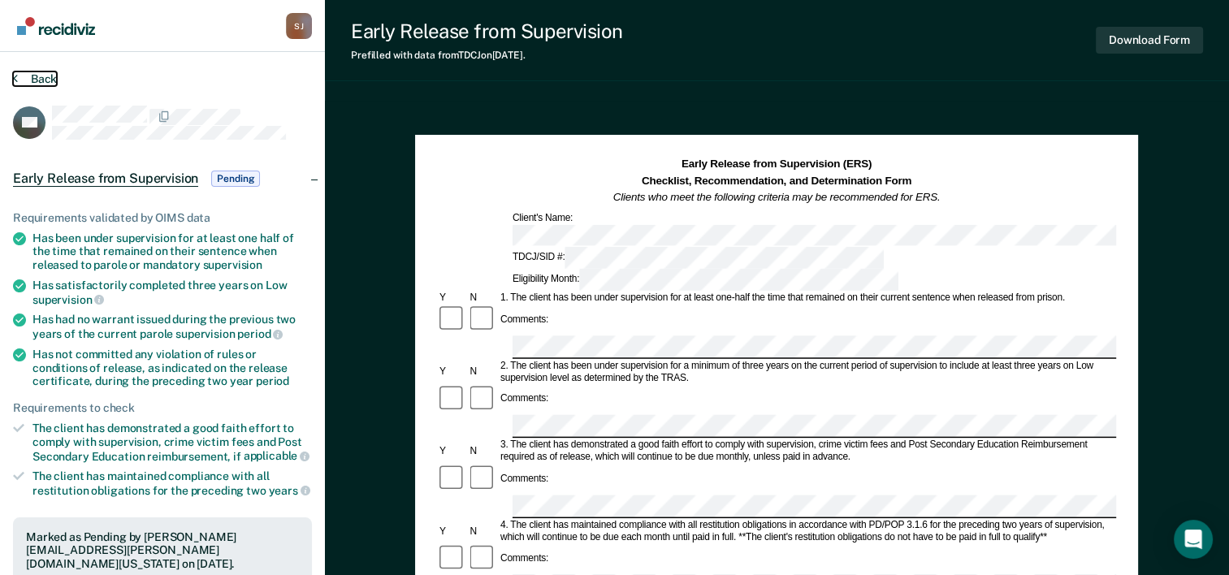
click at [26, 74] on button "Back" at bounding box center [35, 78] width 44 height 15
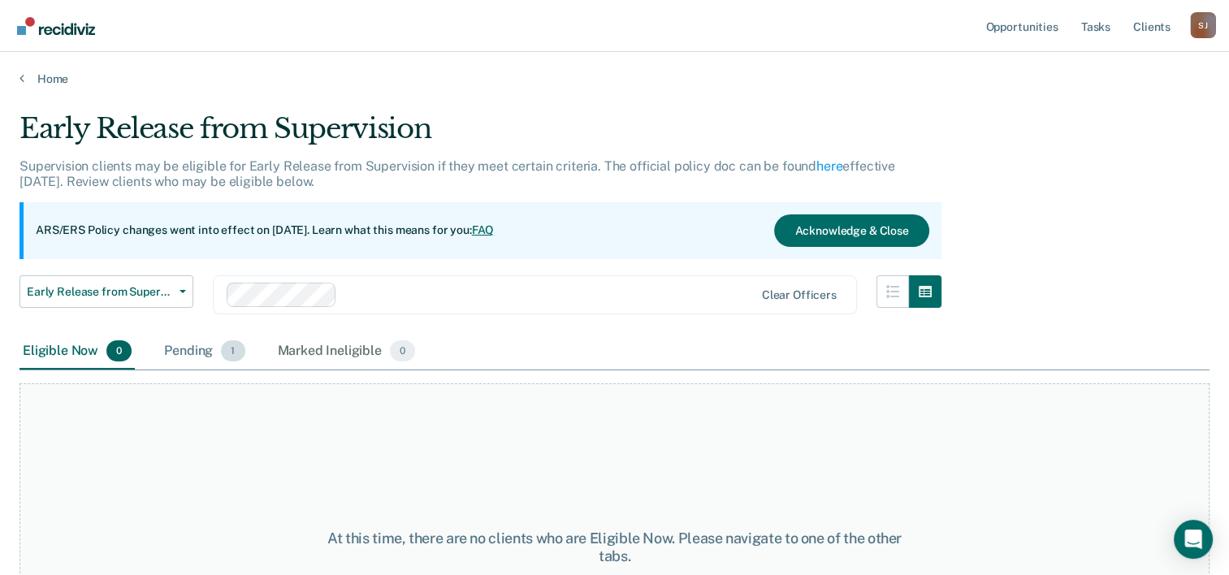
click at [186, 342] on div "Pending 1" at bounding box center [204, 352] width 87 height 36
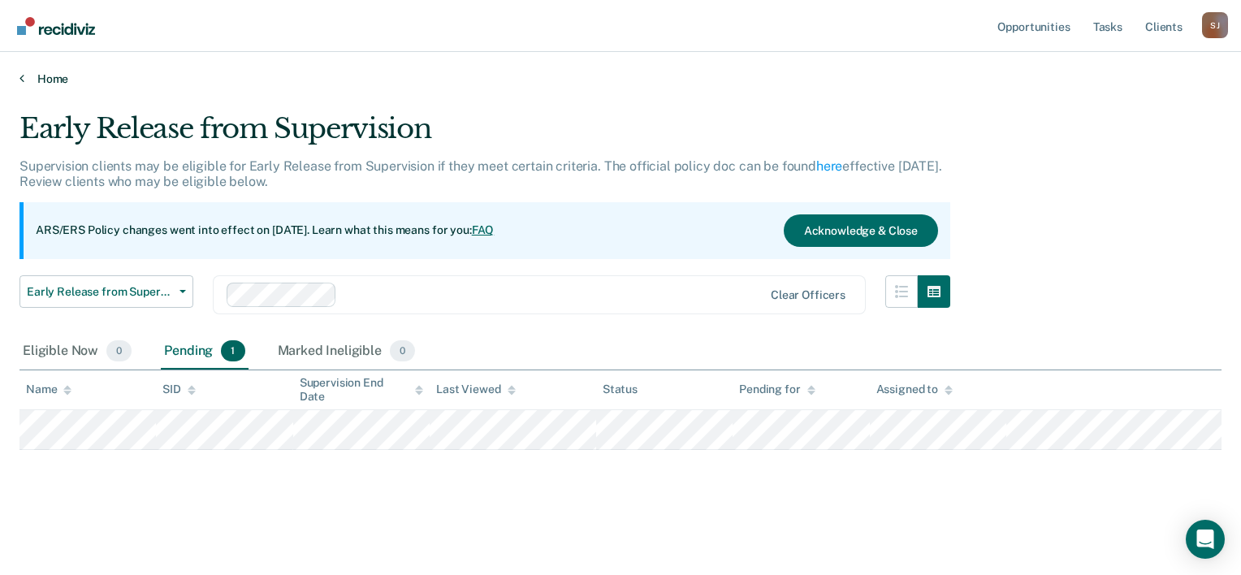
click at [42, 81] on link "Home" at bounding box center [620, 78] width 1202 height 15
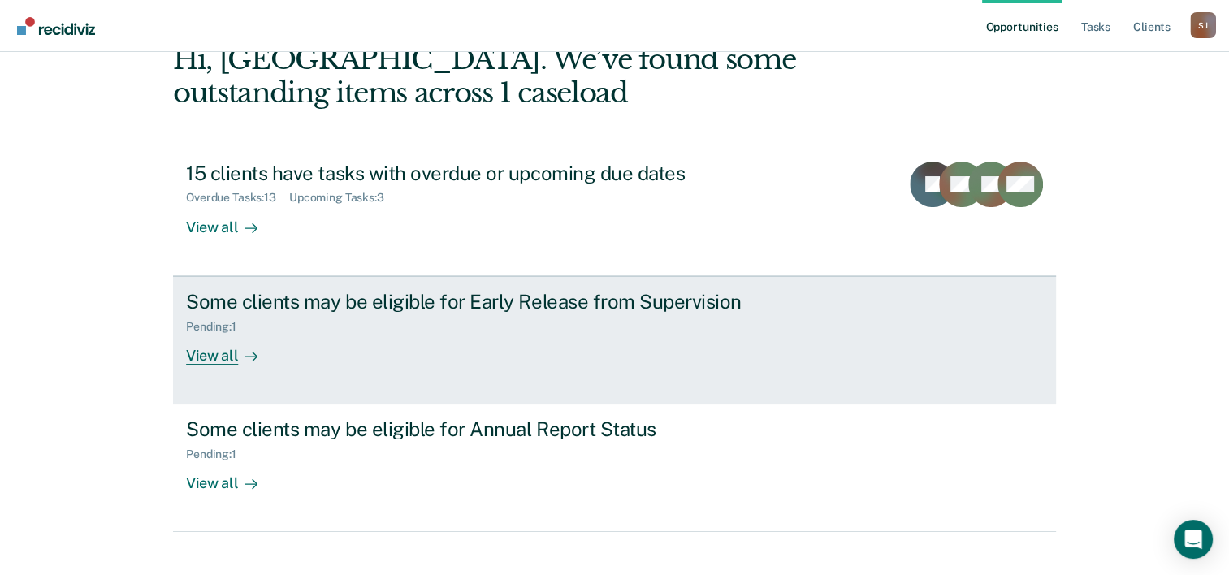
scroll to position [115, 0]
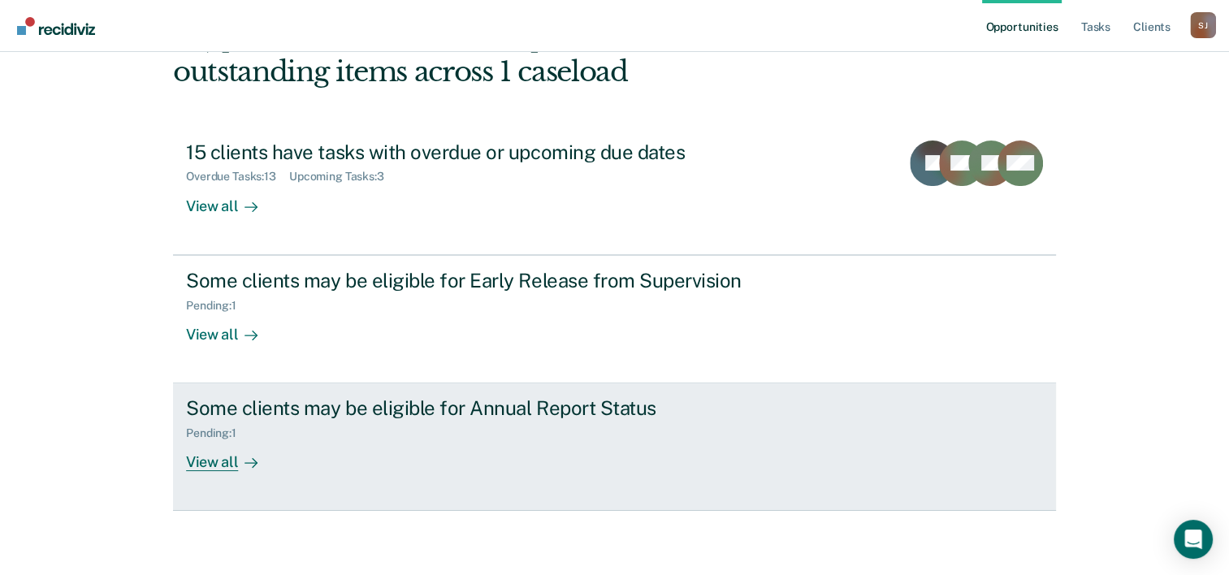
click at [406, 405] on div "Some clients may be eligible for Annual Report Status" at bounding box center [471, 408] width 570 height 24
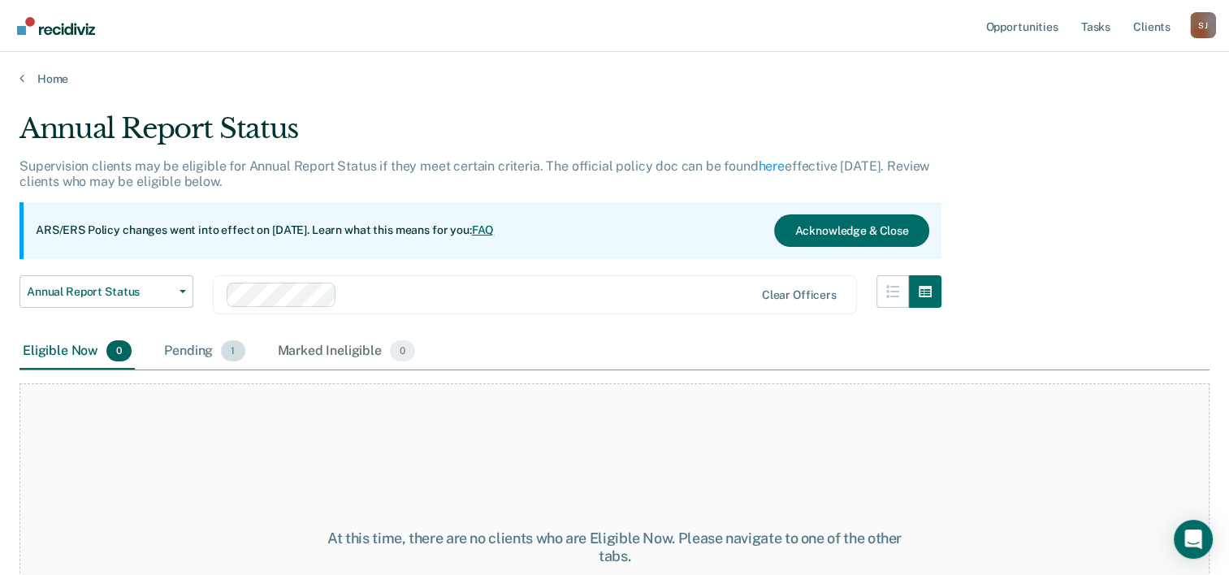
click at [171, 349] on div "Pending 1" at bounding box center [204, 352] width 87 height 36
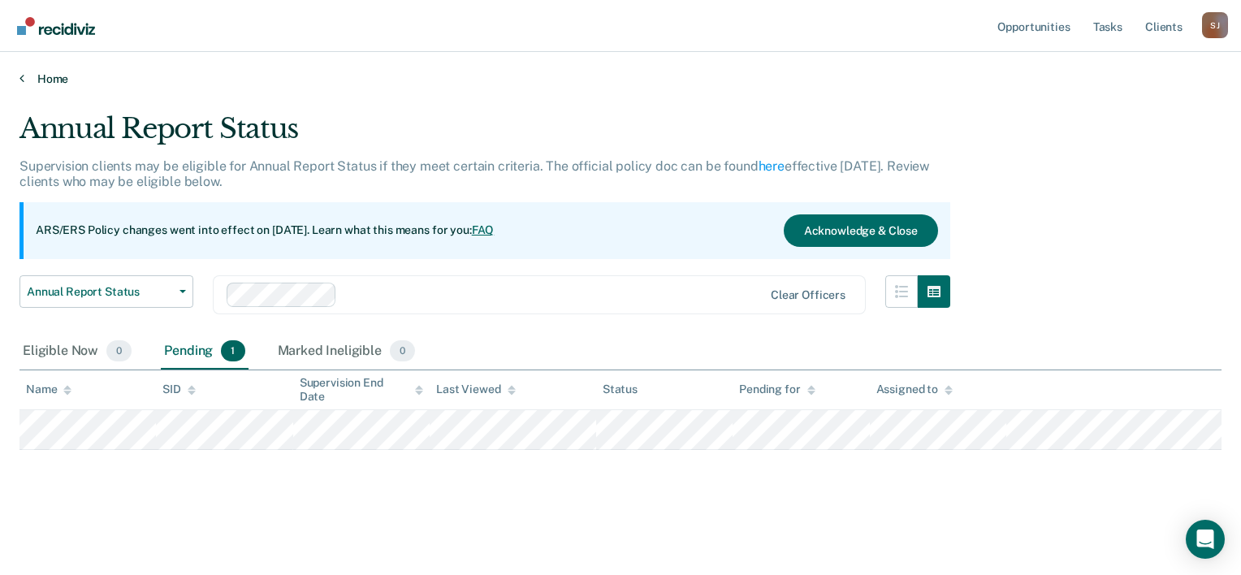
click at [50, 77] on link "Home" at bounding box center [620, 78] width 1202 height 15
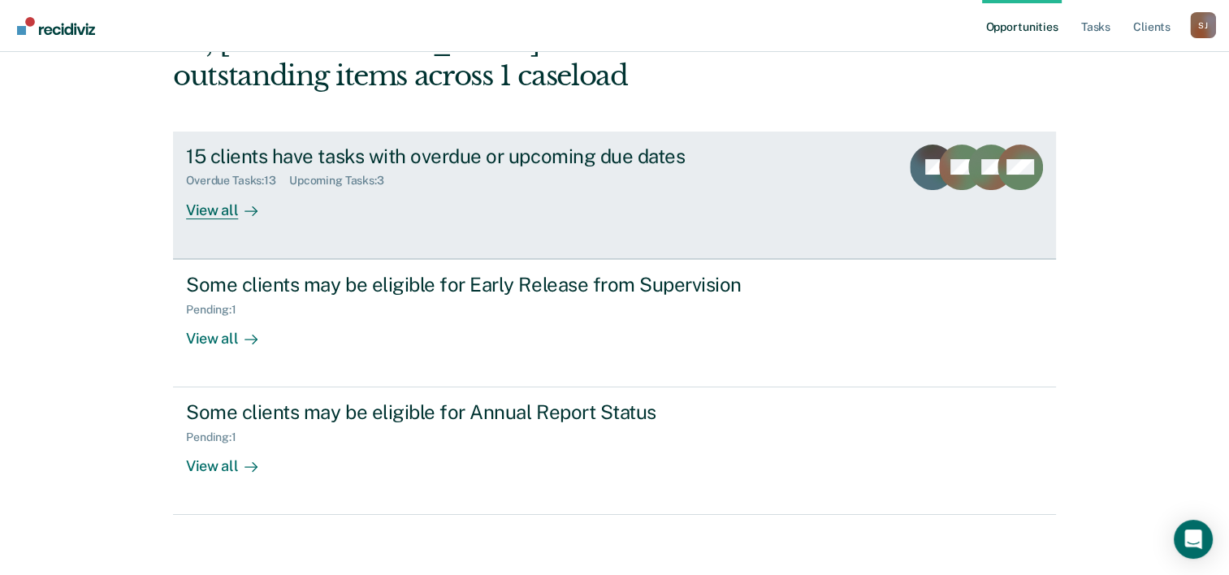
scroll to position [115, 0]
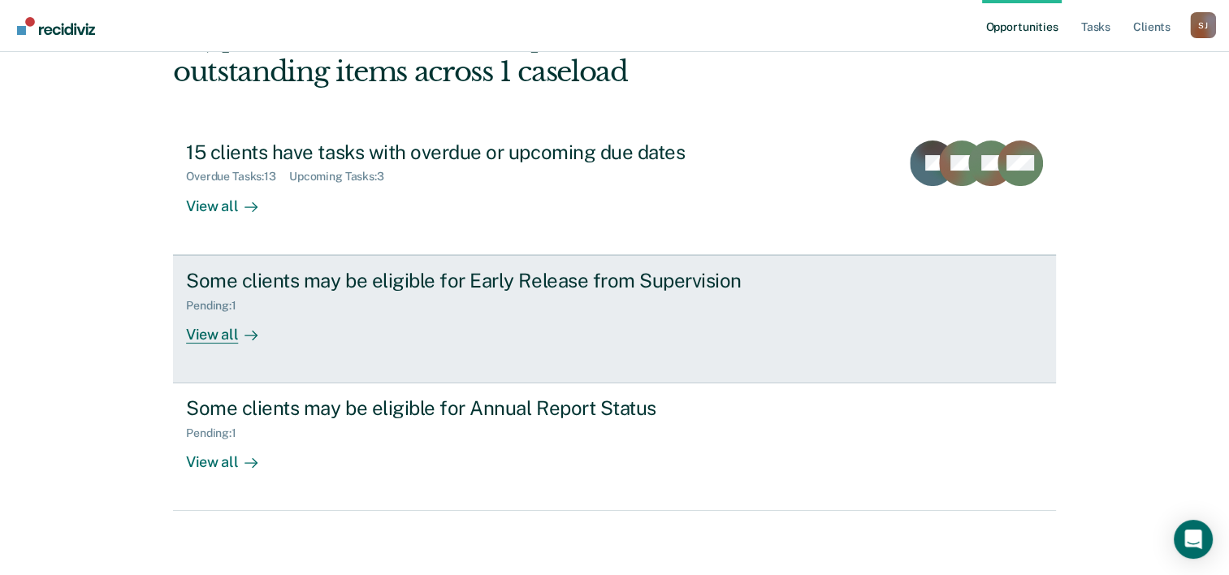
click at [383, 282] on div "Some clients may be eligible for Early Release from Supervision" at bounding box center [471, 281] width 570 height 24
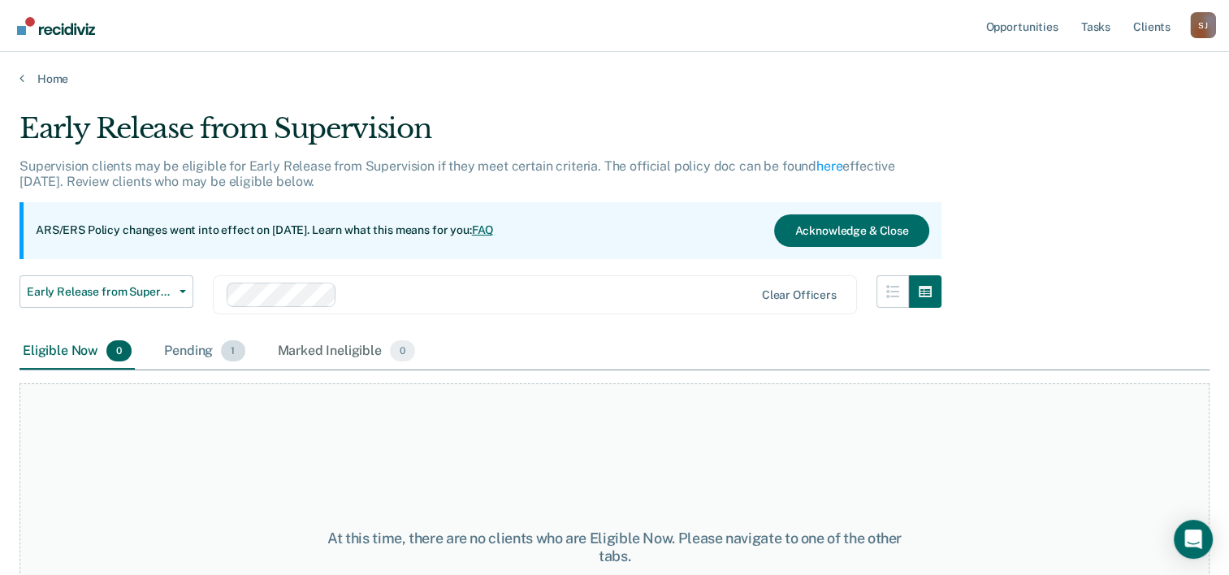
click at [192, 352] on div "Pending 1" at bounding box center [204, 352] width 87 height 36
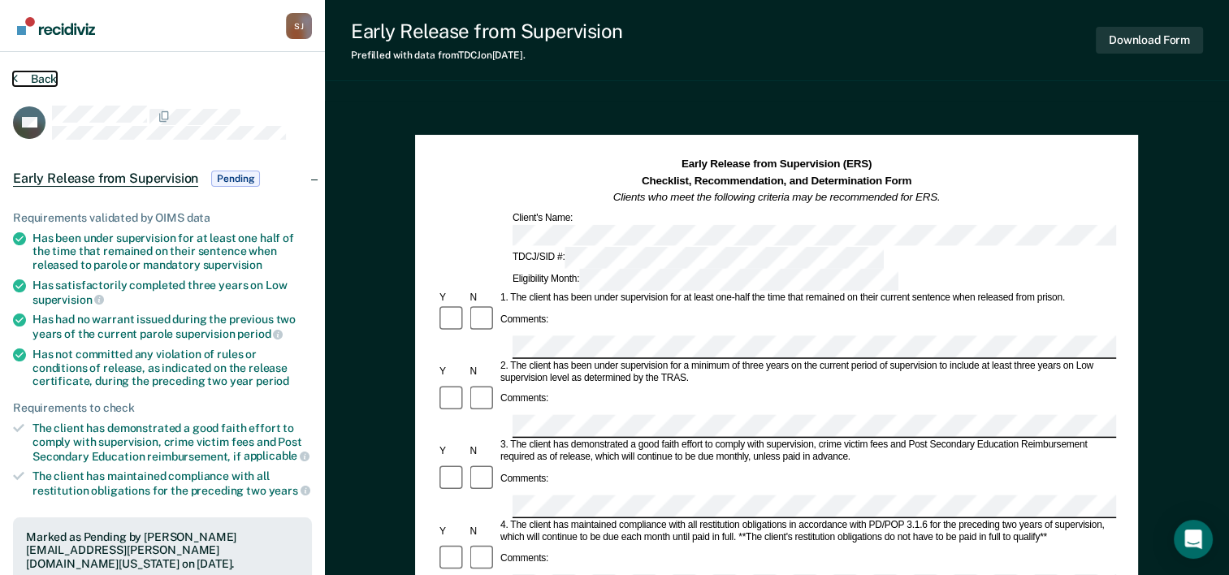
click at [49, 80] on button "Back" at bounding box center [35, 78] width 44 height 15
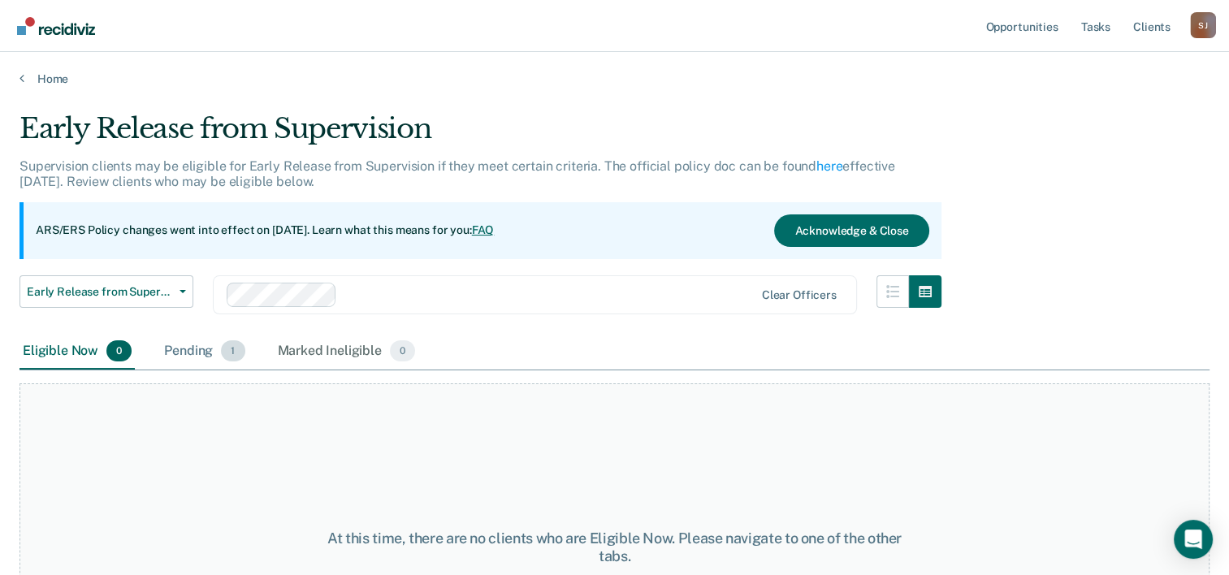
click at [193, 347] on div "Pending 1" at bounding box center [204, 352] width 87 height 36
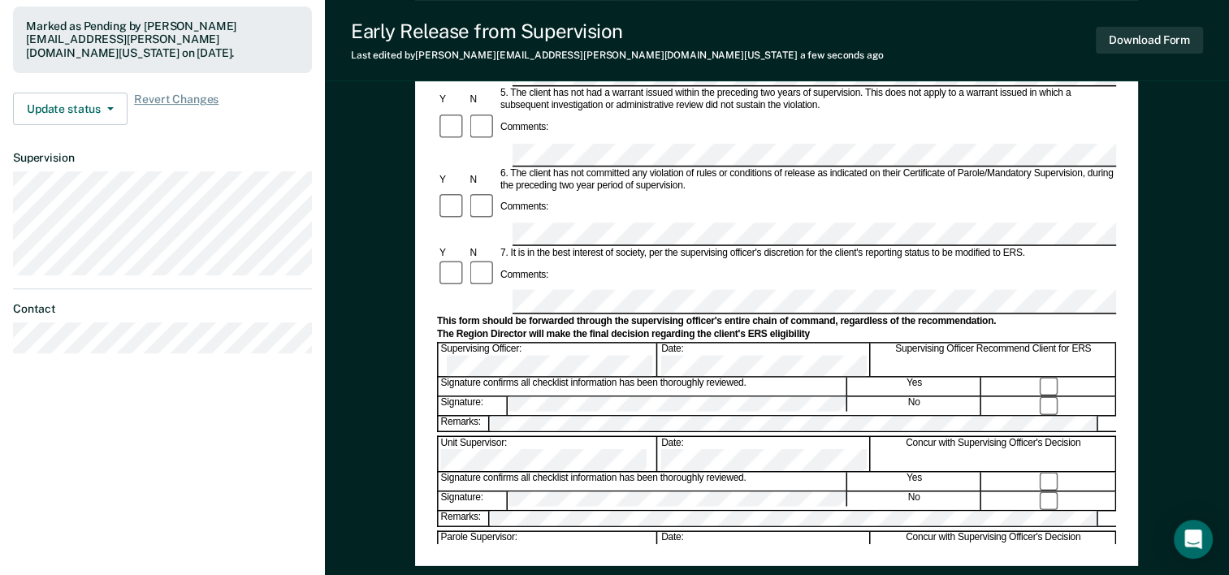
scroll to position [487, 0]
